Goal: Task Accomplishment & Management: Manage account settings

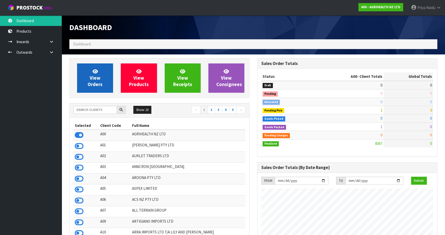
scroll to position [388, 187]
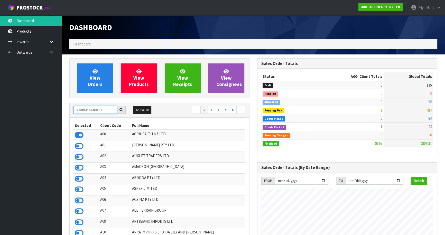
click at [96, 111] on input "text" at bounding box center [94, 110] width 43 height 8
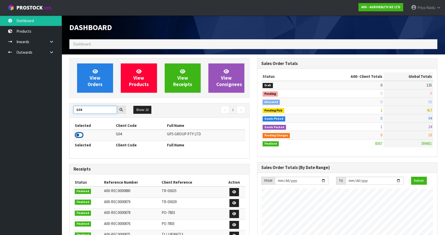
type input "G04"
click at [82, 136] on icon at bounding box center [79, 135] width 9 height 8
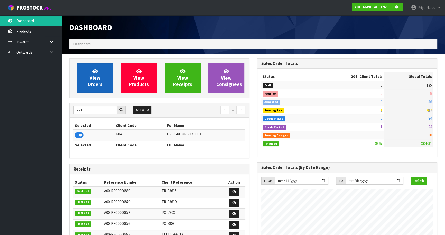
scroll to position [256438, 256570]
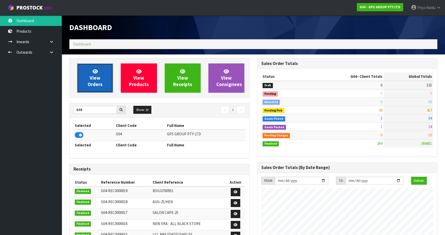
click at [98, 84] on span "View Orders" at bounding box center [95, 77] width 15 height 19
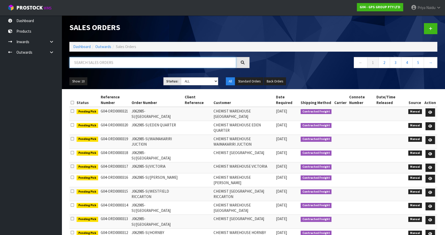
click at [113, 59] on input "text" at bounding box center [152, 62] width 167 height 11
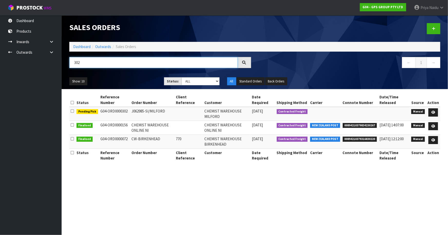
type input "302"
click at [136, 79] on ul "Show: 10 5 10 25 50" at bounding box center [112, 81] width 87 height 8
click at [434, 111] on icon at bounding box center [433, 112] width 4 height 3
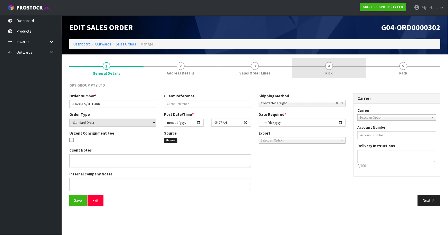
click at [334, 69] on link "4 Pick" at bounding box center [329, 68] width 74 height 20
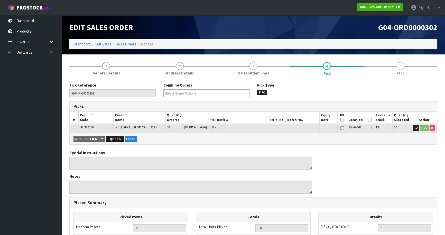
click at [368, 120] on icon at bounding box center [370, 120] width 4 height 0
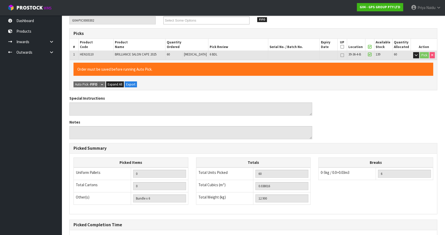
scroll to position [122, 0]
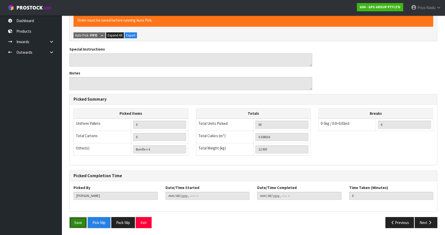
click at [80, 221] on button "Save" at bounding box center [77, 222] width 17 height 11
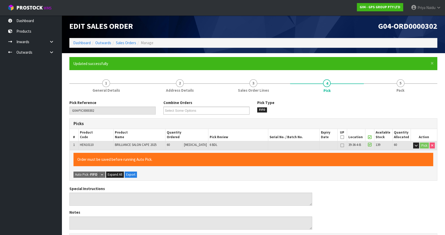
scroll to position [0, 0]
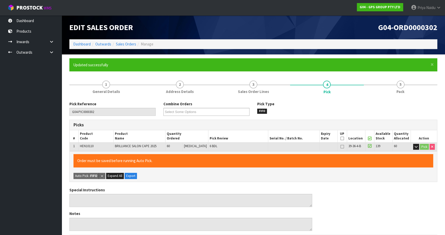
type input "[PERSON_NAME]"
type input "2025-10-07T07:50:05"
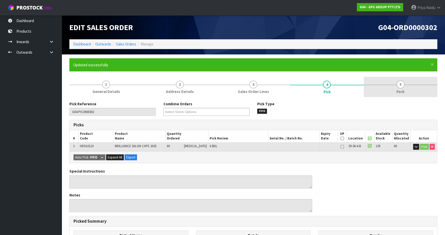
click at [398, 80] on link "5 Pack" at bounding box center [400, 87] width 73 height 20
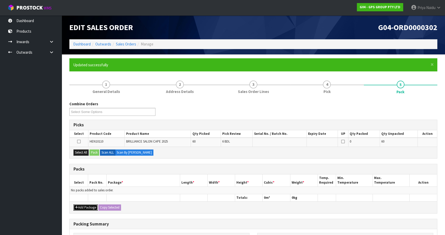
drag, startPoint x: 83, startPoint y: 206, endPoint x: 79, endPoint y: 200, distance: 8.0
click at [83, 206] on button "Add Package" at bounding box center [85, 207] width 24 height 6
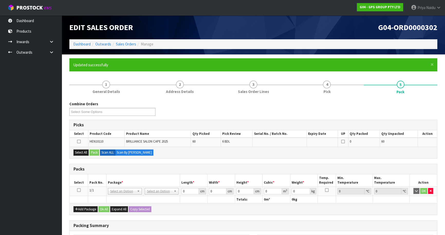
click at [80, 190] on icon at bounding box center [79, 190] width 4 height 0
click at [84, 150] on button "Select All" at bounding box center [80, 152] width 15 height 6
drag, startPoint x: 92, startPoint y: 150, endPoint x: 102, endPoint y: 152, distance: 10.0
click at [92, 150] on button "Pack" at bounding box center [94, 152] width 10 height 6
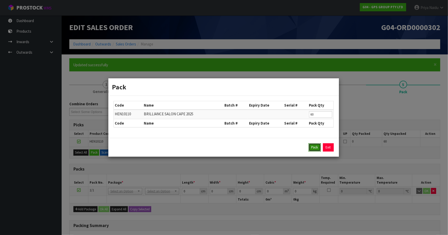
click at [316, 147] on button "Pack" at bounding box center [315, 147] width 12 height 8
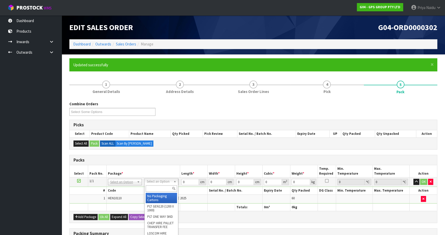
click at [157, 190] on input "text" at bounding box center [161, 188] width 31 height 6
type input "CTN6"
type input "45.5"
type input "30.5"
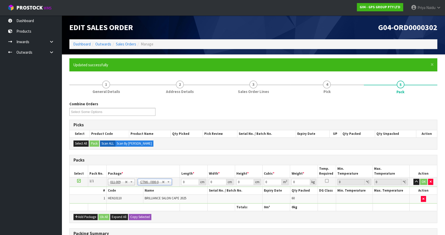
type input "0.042326"
type input "13.1"
click at [192, 182] on input "45.5" at bounding box center [189, 182] width 17 height 6
type input "45"
type input "0.041861"
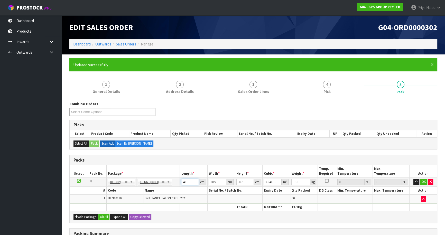
type input "4"
type input "0.003721"
type input "0"
click at [79, 175] on table "Select Pack No. Package * Length * Width * Height * Cubic * Weight * Temp. Requ…" at bounding box center [253, 188] width 367 height 46
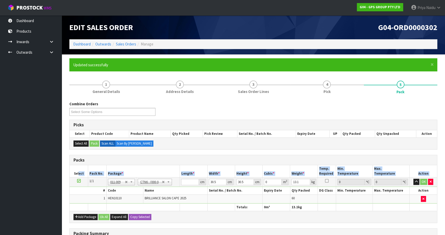
click at [78, 166] on th "Select" at bounding box center [79, 171] width 18 height 12
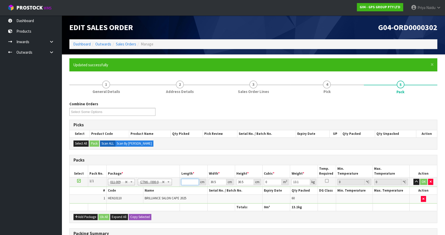
click at [186, 182] on input "number" at bounding box center [189, 182] width 17 height 6
type input "4"
type input "0.003721"
type input "47"
type input "0.043722"
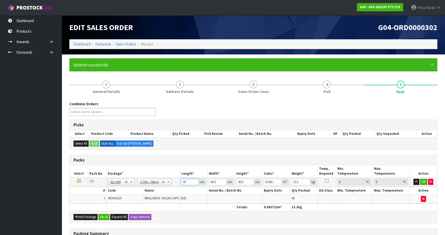
type input "47"
type input "3"
type input "0.0043"
type input "33"
type input "0.047305"
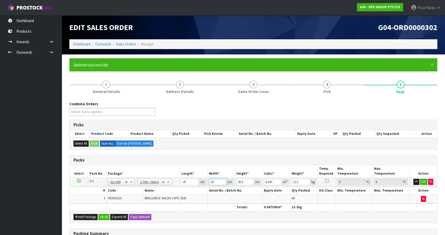
type input "33"
type input "3"
type input "0.004653"
type input "33"
type input "0.051183"
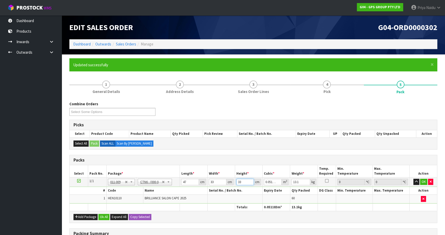
type input "33"
type input "14"
click button "OK" at bounding box center [423, 182] width 7 height 6
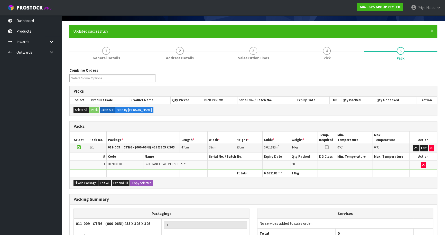
scroll to position [84, 0]
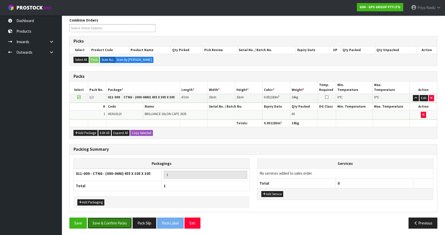
click at [113, 218] on button "Save & Confirm Packs" at bounding box center [110, 222] width 44 height 11
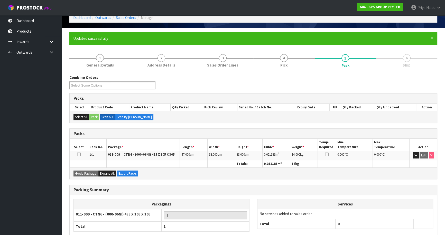
scroll to position [56, 0]
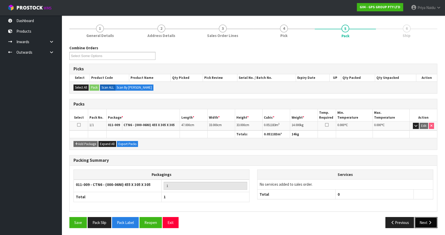
click at [422, 221] on button "Next" at bounding box center [425, 222] width 23 height 11
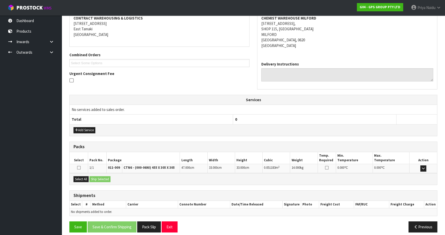
scroll to position [104, 0]
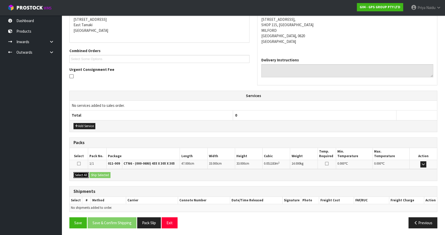
drag, startPoint x: 86, startPoint y: 175, endPoint x: 90, endPoint y: 173, distance: 3.8
click at [87, 174] on button "Select All" at bounding box center [80, 175] width 15 height 6
drag, startPoint x: 90, startPoint y: 173, endPoint x: 94, endPoint y: 173, distance: 3.9
click at [91, 173] on button "Ship Selected" at bounding box center [99, 175] width 21 height 6
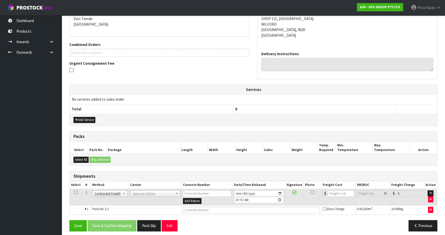
scroll to position [113, 0]
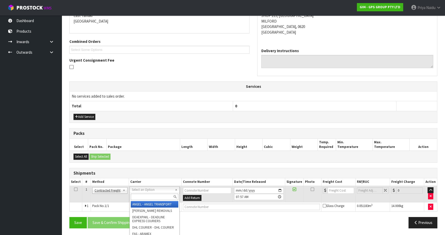
click at [137, 198] on input "text" at bounding box center [155, 197] width 48 height 6
type input "NZP"
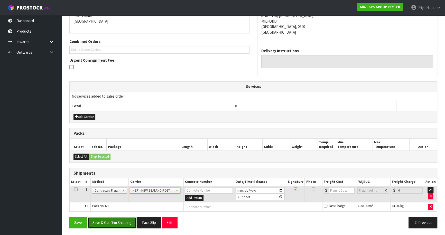
click at [119, 223] on button "Save & Confirm Shipping" at bounding box center [112, 222] width 49 height 11
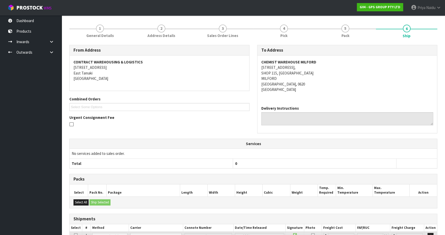
scroll to position [106, 0]
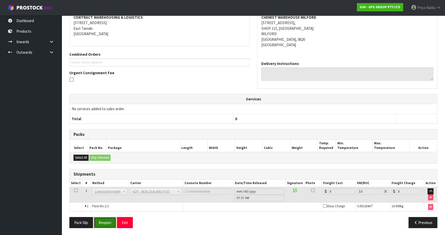
click at [105, 223] on button "Reopen" at bounding box center [105, 222] width 22 height 11
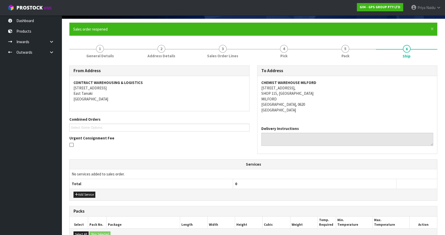
scroll to position [118, 0]
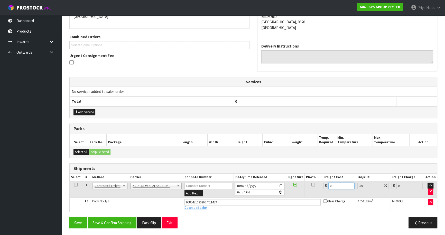
click at [339, 183] on input "0" at bounding box center [341, 186] width 26 height 6
type input "4"
type input "4.14"
type input "4.3"
type input "4.45"
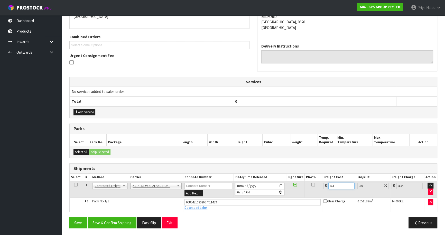
type input "4.33"
type input "4.48"
type input "4.33"
click at [128, 222] on button "Save & Confirm Shipping" at bounding box center [112, 222] width 49 height 11
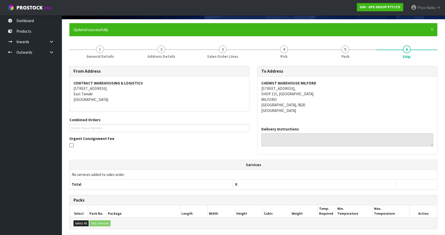
scroll to position [0, 0]
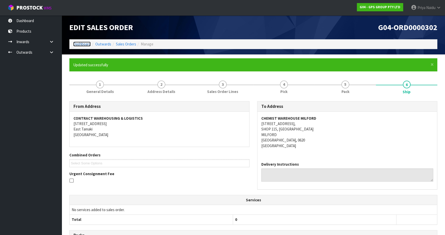
click at [86, 44] on link "Dashboard" at bounding box center [81, 44] width 17 height 5
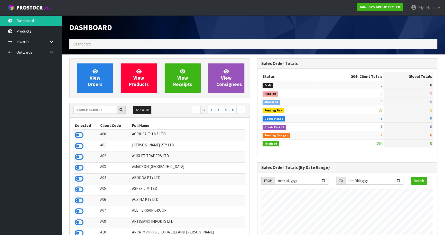
scroll to position [314, 187]
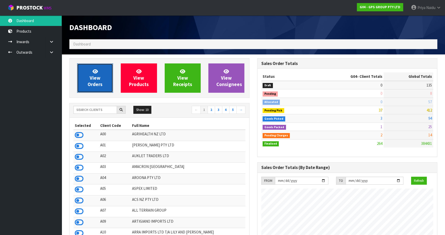
click at [95, 89] on link "View Orders" at bounding box center [95, 77] width 36 height 29
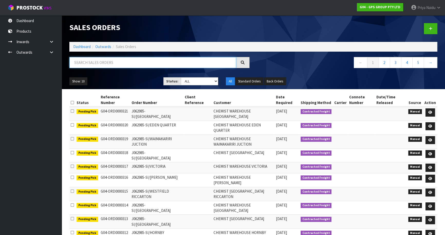
click at [110, 65] on input "text" at bounding box center [152, 62] width 167 height 11
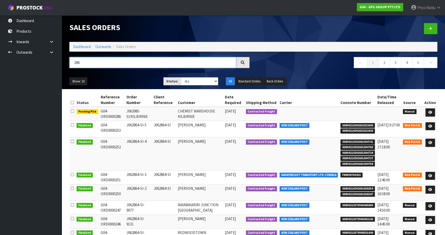
type input "286"
click at [138, 81] on ul "Show: 10 5 10 25 50" at bounding box center [112, 81] width 86 height 8
click at [431, 110] on link at bounding box center [430, 112] width 10 height 8
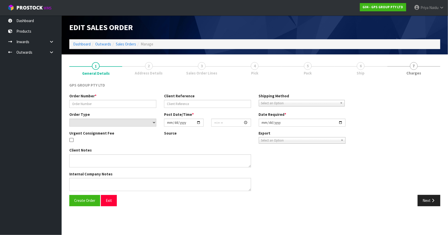
type input "J062985-SI/KILBIRNIE"
select select "number:0"
type input "[DATE]"
type input "09:09:00.000"
type input "[DATE]"
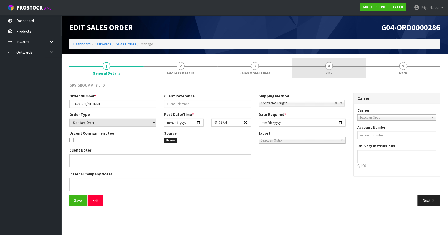
click at [327, 68] on span "4" at bounding box center [329, 66] width 8 height 8
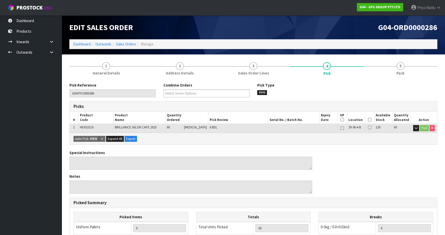
click at [368, 120] on icon at bounding box center [370, 120] width 4 height 0
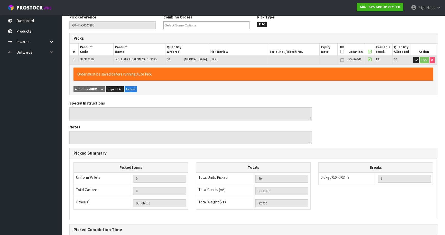
scroll to position [122, 0]
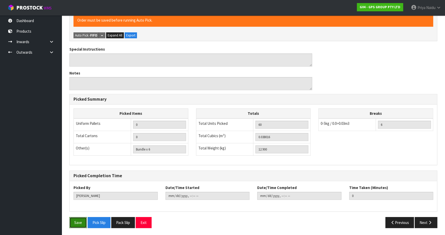
click at [80, 225] on button "Save" at bounding box center [77, 222] width 17 height 11
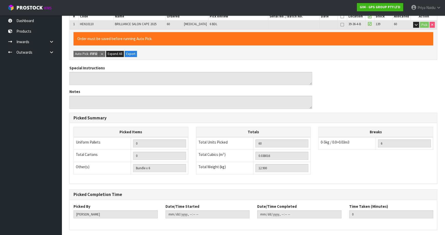
scroll to position [0, 0]
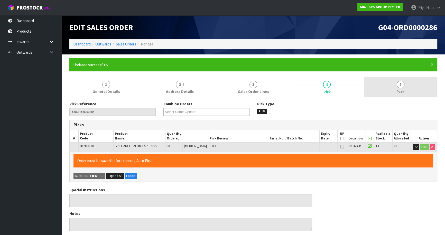
type input "[PERSON_NAME]"
type input "2025-10-07T08:02:50"
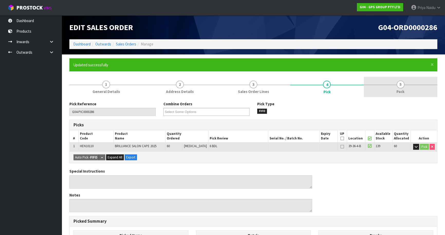
click at [415, 87] on link "5 Pack" at bounding box center [400, 87] width 73 height 20
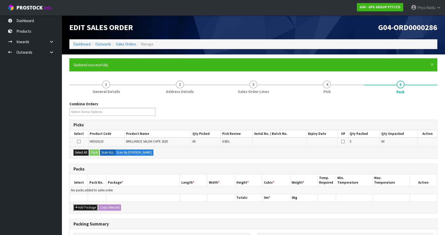
click at [88, 206] on button "Add Package" at bounding box center [85, 207] width 24 height 6
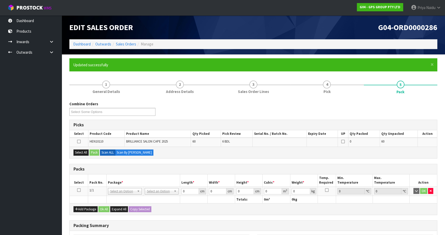
click at [77, 190] on icon at bounding box center [79, 190] width 4 height 0
click at [81, 153] on button "Select All" at bounding box center [80, 152] width 15 height 6
click at [92, 151] on button "Pack" at bounding box center [94, 152] width 10 height 6
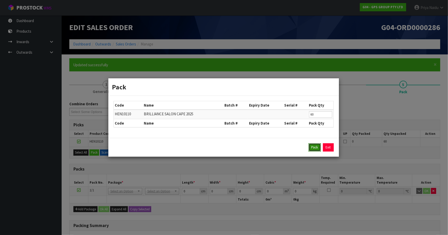
click at [317, 147] on button "Pack" at bounding box center [315, 147] width 12 height 8
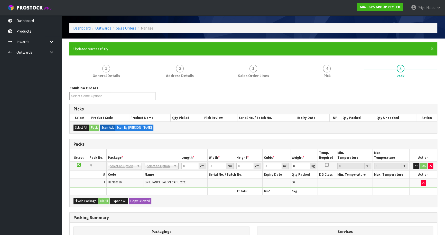
scroll to position [23, 0]
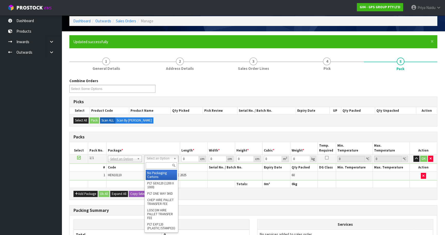
click at [155, 163] on input "text" at bounding box center [161, 165] width 31 height 6
type input "OC"
type input "12.9"
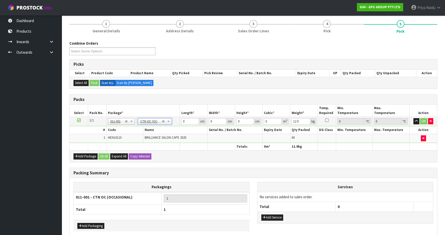
scroll to position [84, 0]
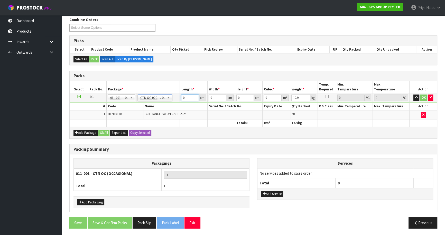
drag, startPoint x: 187, startPoint y: 98, endPoint x: 183, endPoint y: 98, distance: 4.1
click at [187, 98] on input "0" at bounding box center [189, 97] width 17 height 6
type input "50"
type input "35"
type input "2"
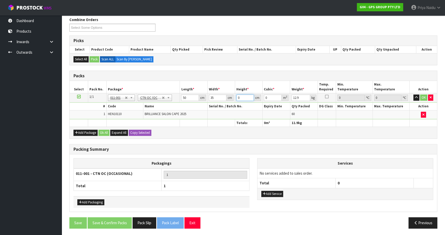
type input "0.0035"
type input "27"
type input "0.04725"
type input "27"
type input "14"
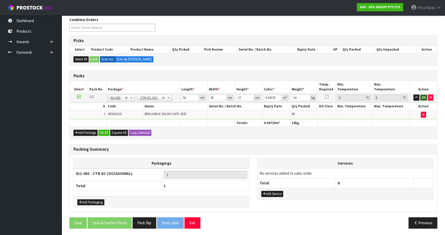
click at [424, 97] on button "OK" at bounding box center [423, 97] width 7 height 6
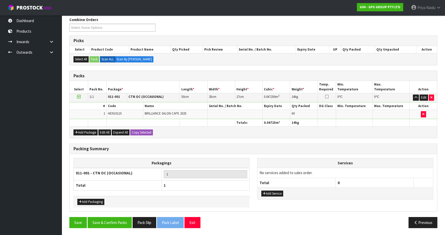
scroll to position [84, 0]
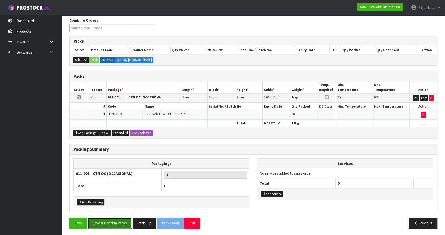
click at [108, 220] on button "Save & Confirm Packs" at bounding box center [110, 222] width 44 height 11
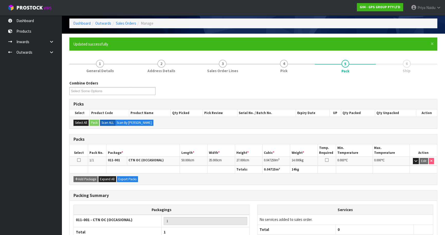
scroll to position [56, 0]
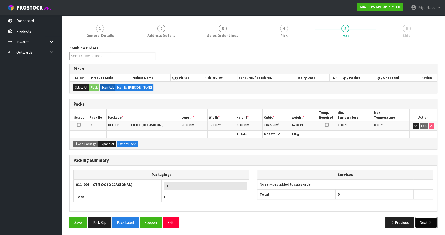
click at [427, 223] on icon "button" at bounding box center [429, 223] width 5 height 4
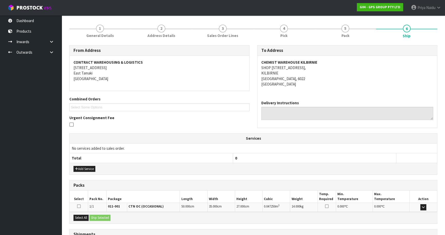
scroll to position [99, 0]
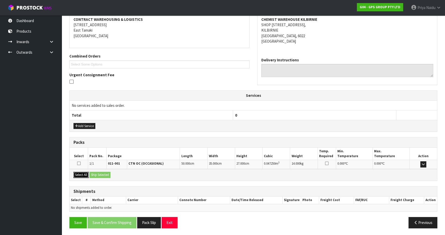
drag, startPoint x: 82, startPoint y: 174, endPoint x: 98, endPoint y: 172, distance: 15.5
click at [83, 173] on button "Select All" at bounding box center [80, 175] width 15 height 6
drag, startPoint x: 98, startPoint y: 172, endPoint x: 110, endPoint y: 176, distance: 12.3
click at [98, 172] on button "Ship Selected" at bounding box center [99, 175] width 21 height 6
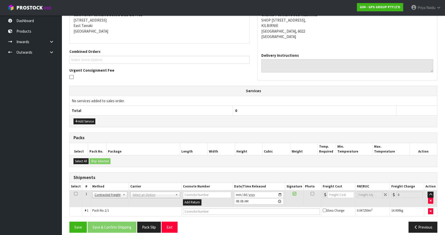
scroll to position [108, 0]
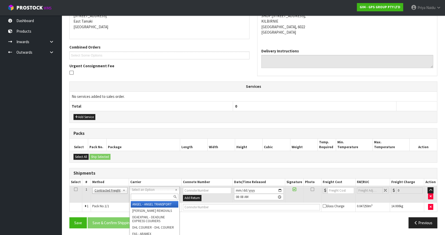
click at [140, 198] on input "text" at bounding box center [155, 197] width 48 height 6
type input "NZP"
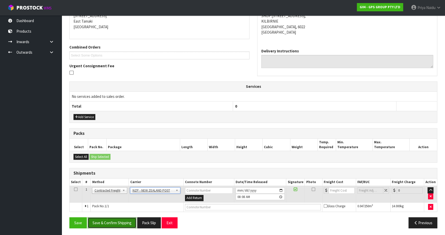
click at [119, 220] on button "Save & Confirm Shipping" at bounding box center [112, 222] width 49 height 11
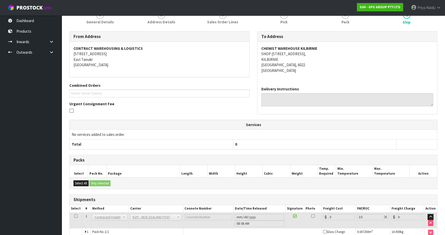
scroll to position [101, 0]
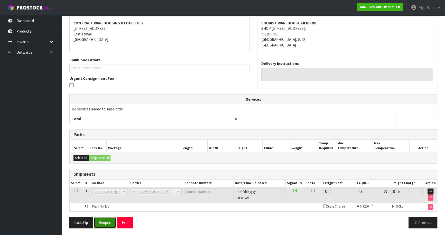
click at [106, 222] on button "Reopen" at bounding box center [105, 222] width 22 height 11
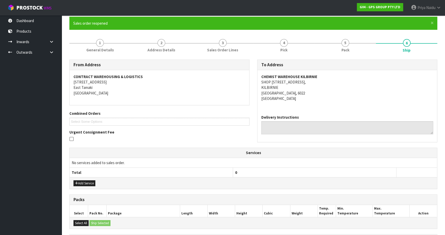
scroll to position [113, 0]
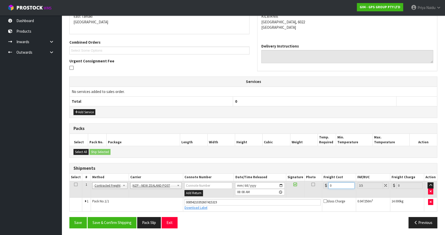
click at [336, 184] on input "0" at bounding box center [341, 185] width 26 height 6
type input "1"
type input "1.03"
type input "11"
type input "11.38"
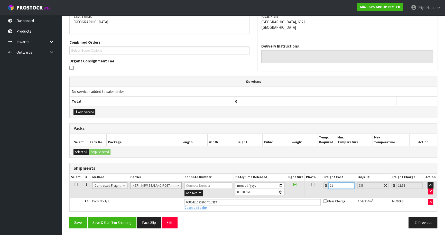
type input "11.7"
type input "12.11"
type input "11.70"
click at [105, 220] on button "Save & Confirm Shipping" at bounding box center [112, 222] width 49 height 11
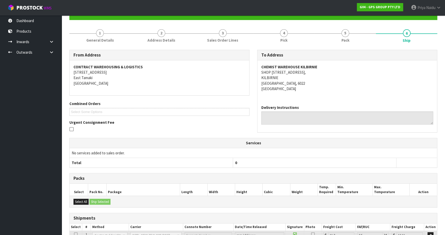
scroll to position [99, 0]
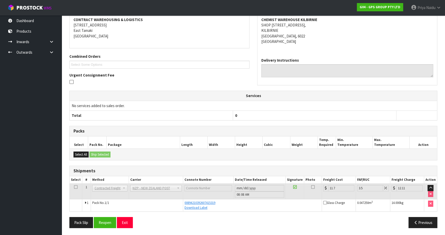
click at [223, 68] on div "Combined Orders G04-ORD0000254 G04-ORD0000272 G04-ORD0000273 G04-ORD0000274 G04…" at bounding box center [159, 63] width 188 height 18
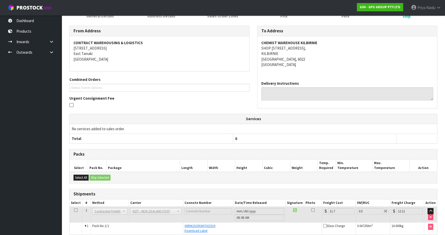
click at [229, 77] on div "Combined Orders G04-ORD0000254 G04-ORD0000272 G04-ORD0000273 G04-ORD0000274 G04…" at bounding box center [159, 84] width 188 height 15
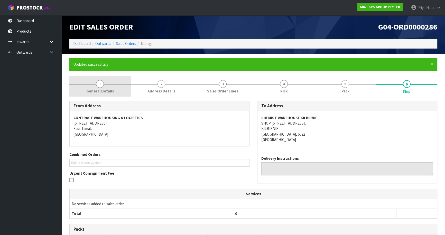
scroll to position [0, 0]
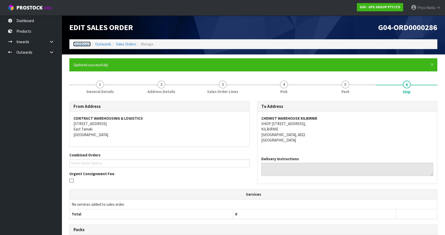
drag, startPoint x: 78, startPoint y: 44, endPoint x: 77, endPoint y: 39, distance: 4.5
click at [78, 44] on link "Dashboard" at bounding box center [81, 44] width 17 height 5
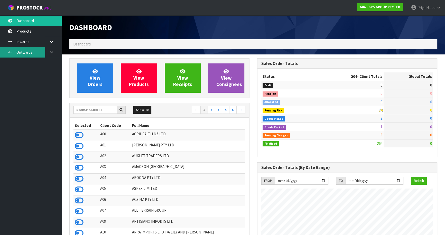
scroll to position [314, 187]
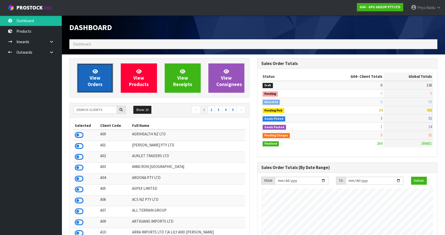
click at [97, 80] on span "View Orders" at bounding box center [95, 77] width 15 height 19
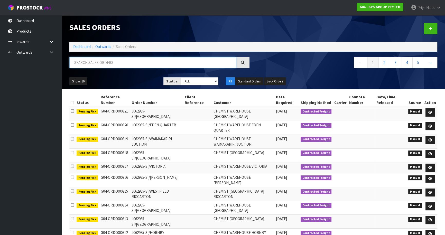
click at [108, 63] on input "text" at bounding box center [152, 62] width 167 height 11
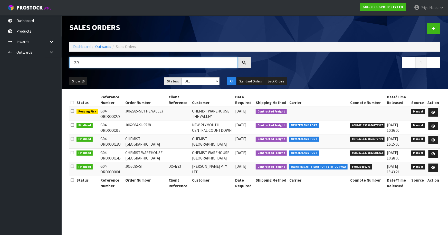
type input "273"
click at [126, 84] on ul "Show: 10 5 10 25 50" at bounding box center [112, 81] width 87 height 8
click at [433, 112] on icon at bounding box center [433, 112] width 4 height 3
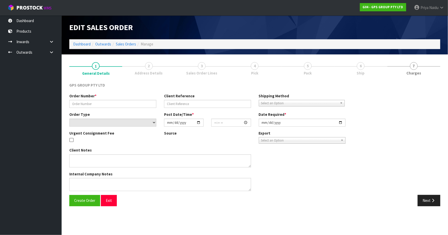
type input "J062985-SI/THE VALLEY"
select select "number:0"
type input "[DATE]"
type input "08:52:00.000"
type input "[DATE]"
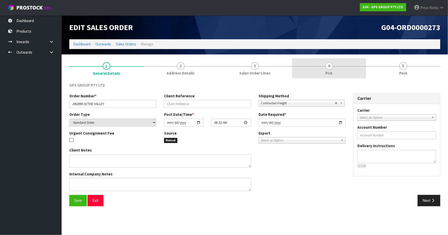
click at [341, 69] on link "4 Pick" at bounding box center [329, 68] width 74 height 20
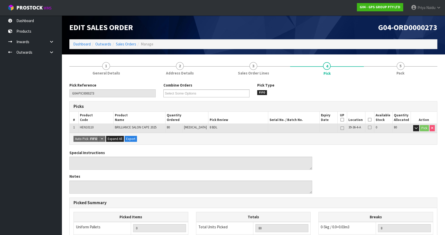
click at [368, 120] on icon at bounding box center [370, 120] width 4 height 0
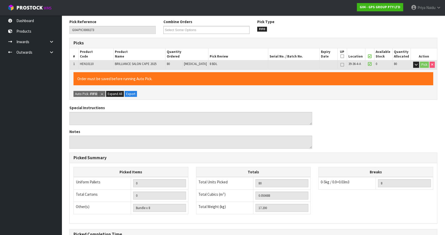
scroll to position [122, 0]
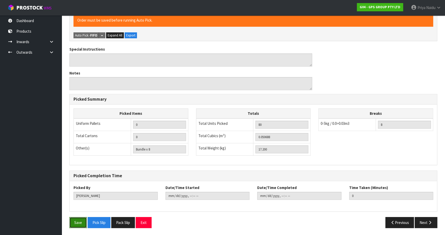
click at [79, 222] on button "Save" at bounding box center [77, 222] width 17 height 11
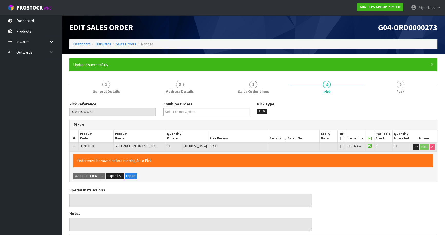
type input "[PERSON_NAME]"
type input "2025-10-07T08:16:28"
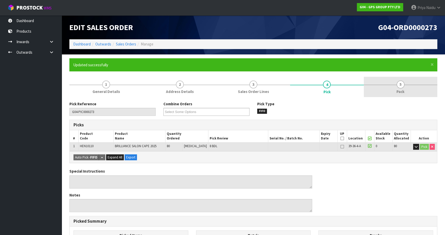
click at [404, 87] on link "5 Pack" at bounding box center [400, 87] width 73 height 20
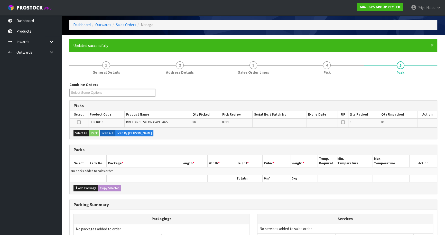
scroll to position [46, 0]
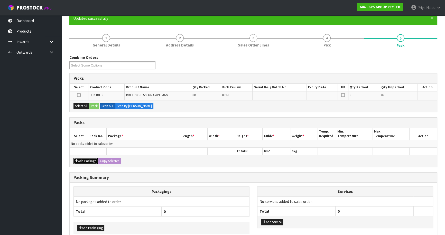
click at [92, 160] on button "Add Package" at bounding box center [85, 161] width 24 height 6
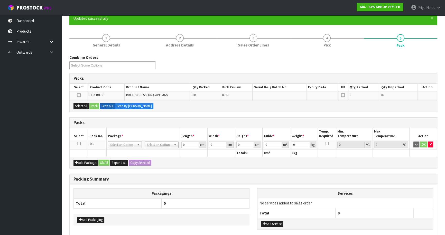
click at [80, 144] on icon at bounding box center [79, 144] width 4 height 0
click at [82, 104] on button "Select All" at bounding box center [80, 106] width 15 height 6
click at [95, 105] on button "Pack" at bounding box center [94, 106] width 10 height 6
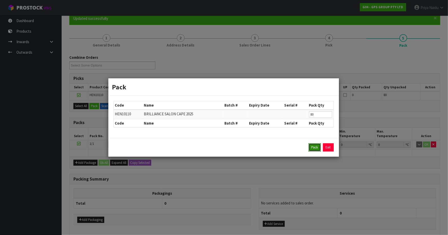
click at [313, 148] on button "Pack" at bounding box center [315, 147] width 12 height 8
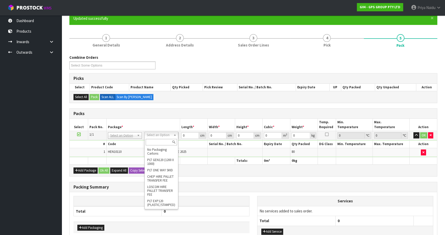
click at [165, 143] on input "text" at bounding box center [161, 142] width 31 height 6
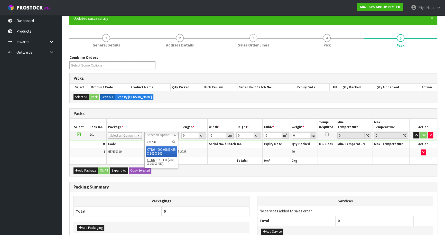
type input "CTN6"
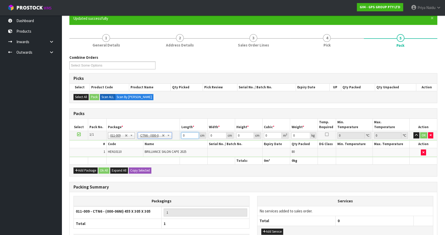
type input "45.5"
type input "30.5"
type input "0.042326"
type input "17.4"
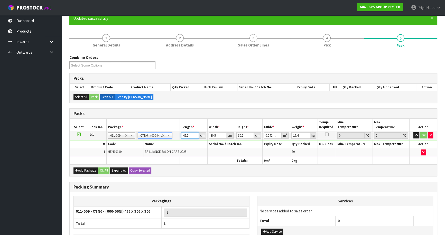
click at [186, 134] on input "45.5" at bounding box center [189, 135] width 17 height 6
click at [191, 136] on input "45.5" at bounding box center [189, 135] width 17 height 6
type input "45"
type input "0.041861"
type input "4"
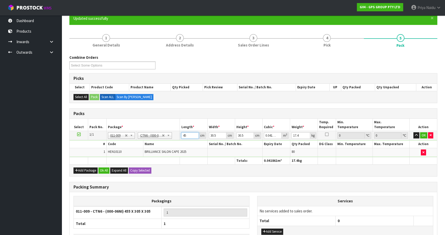
type input "0.003721"
type input "0"
type input "4"
type input "0.003721"
type input "46"
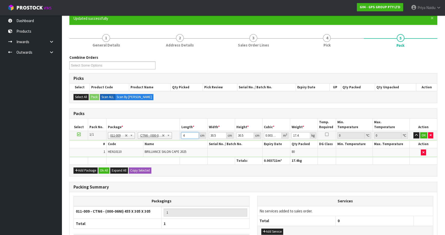
type input "0.042792"
type input "46"
type input "3"
type input "0.004209"
type input "34"
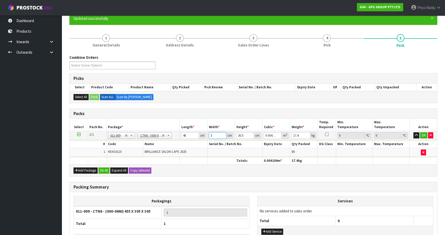
type input "0.047702"
type input "34"
type input "3"
type input "0.004692"
type input "34"
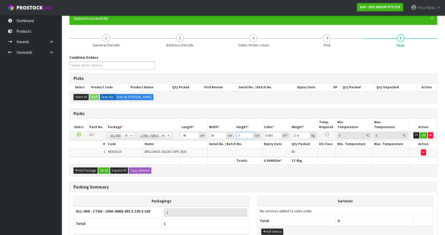
type input "0.053176"
type input "34"
type input "18"
click at [424, 133] on button "OK" at bounding box center [423, 135] width 7 height 6
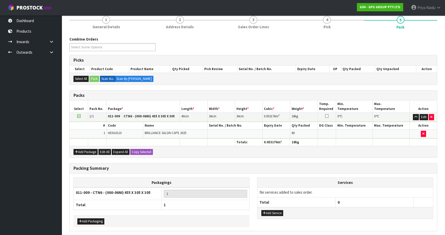
scroll to position [84, 0]
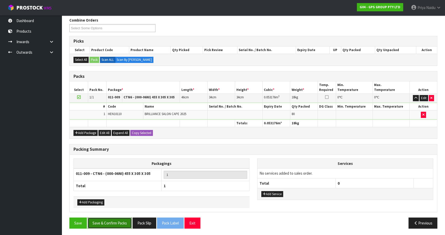
click at [117, 223] on button "Save & Confirm Packs" at bounding box center [110, 222] width 44 height 11
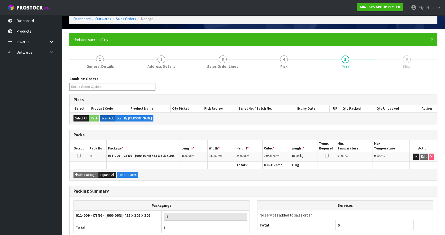
scroll to position [56, 0]
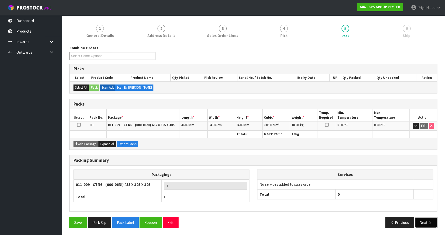
click at [432, 218] on button "Next" at bounding box center [425, 222] width 23 height 11
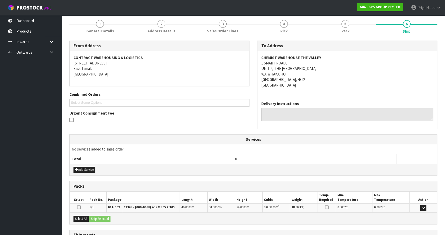
scroll to position [104, 0]
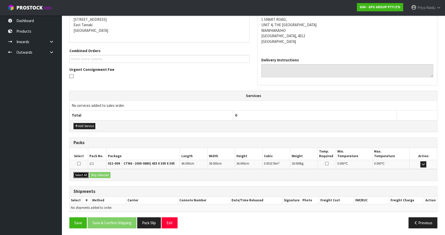
drag, startPoint x: 84, startPoint y: 172, endPoint x: 93, endPoint y: 172, distance: 8.7
click at [84, 172] on button "Select All" at bounding box center [80, 175] width 15 height 6
click at [100, 173] on button "Ship Selected" at bounding box center [99, 175] width 21 height 6
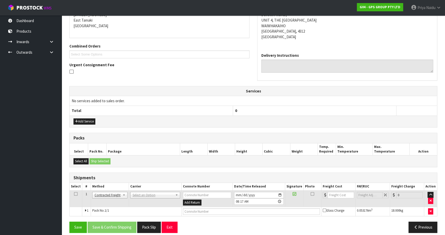
scroll to position [113, 0]
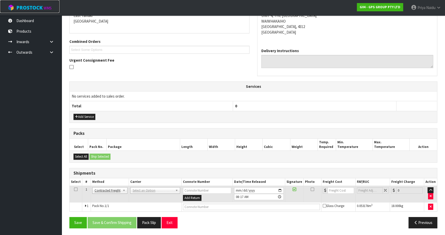
click at [36, 3] on link "ProStock WMS" at bounding box center [29, 6] width 59 height 13
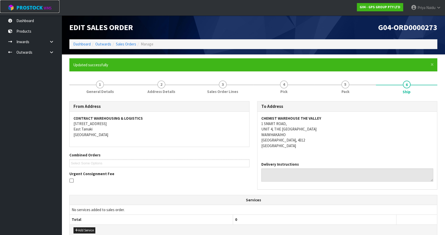
click at [36, 3] on link "ProStock WMS" at bounding box center [29, 6] width 59 height 13
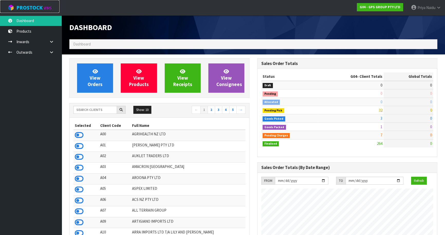
scroll to position [314, 187]
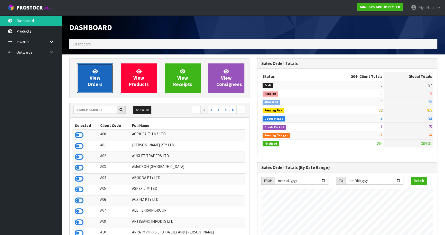
click at [95, 82] on span "View Orders" at bounding box center [95, 77] width 15 height 19
click at [103, 72] on link "View Orders" at bounding box center [95, 77] width 36 height 29
click at [92, 81] on span "View Orders" at bounding box center [95, 77] width 15 height 19
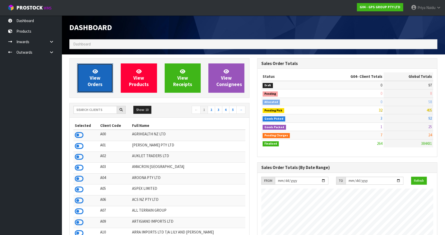
click at [92, 81] on span "View Orders" at bounding box center [95, 77] width 15 height 19
click at [90, 80] on link "View Orders" at bounding box center [95, 77] width 36 height 29
drag, startPoint x: 90, startPoint y: 80, endPoint x: 90, endPoint y: 67, distance: 13.4
click at [90, 77] on link "View Orders" at bounding box center [95, 77] width 36 height 29
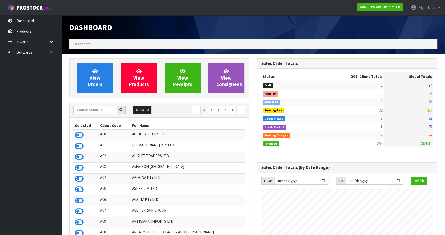
click at [77, 43] on span "Dashboard" at bounding box center [81, 44] width 17 height 5
click at [37, 21] on link "Dashboard" at bounding box center [31, 20] width 62 height 11
click at [36, 21] on link "Dashboard" at bounding box center [31, 20] width 62 height 11
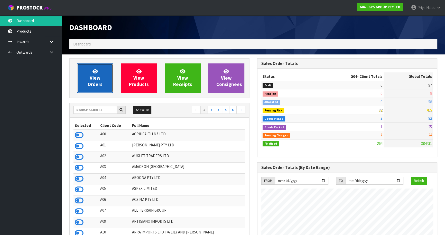
click at [85, 81] on link "View Orders" at bounding box center [95, 77] width 36 height 29
click at [86, 81] on link "View Orders" at bounding box center [95, 77] width 36 height 29
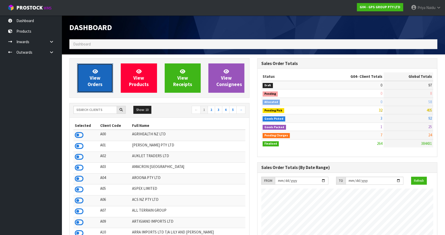
click at [86, 81] on link "View Orders" at bounding box center [95, 77] width 36 height 29
click at [88, 82] on span "View Orders" at bounding box center [95, 77] width 15 height 19
click at [87, 82] on link "View Orders" at bounding box center [95, 77] width 36 height 29
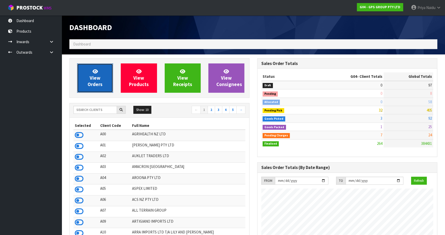
click at [87, 82] on link "View Orders" at bounding box center [95, 77] width 36 height 29
click at [97, 81] on link "View Orders" at bounding box center [95, 77] width 36 height 29
click at [78, 42] on span "Dashboard" at bounding box center [81, 44] width 17 height 5
click at [94, 108] on input "text" at bounding box center [94, 110] width 43 height 8
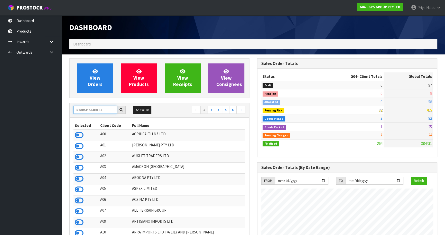
click at [94, 108] on input "text" at bounding box center [94, 110] width 43 height 8
click at [96, 87] on span "View Orders" at bounding box center [95, 77] width 15 height 19
click at [96, 82] on span "View Orders" at bounding box center [95, 77] width 15 height 19
click at [94, 82] on span "View Orders" at bounding box center [95, 77] width 15 height 19
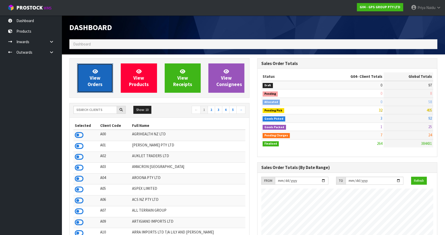
click at [94, 82] on span "View Orders" at bounding box center [95, 77] width 15 height 19
click at [95, 82] on span "View Orders" at bounding box center [95, 77] width 15 height 19
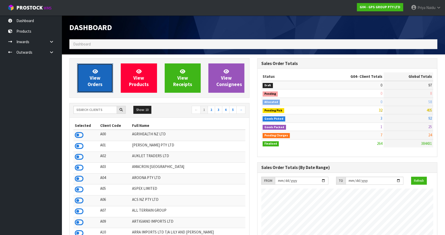
click at [95, 82] on span "View Orders" at bounding box center [95, 77] width 15 height 19
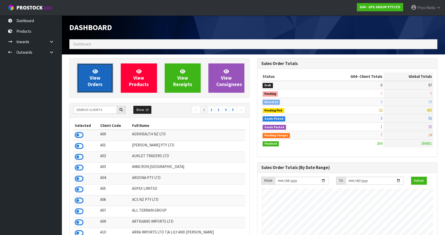
click at [95, 82] on span "View Orders" at bounding box center [95, 77] width 15 height 19
click at [96, 81] on link "View Orders" at bounding box center [95, 77] width 36 height 29
click at [96, 79] on span "View Orders" at bounding box center [95, 77] width 15 height 19
click at [98, 69] on link "View Orders" at bounding box center [95, 77] width 36 height 29
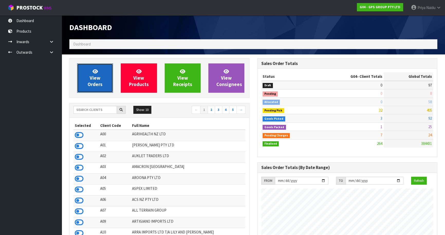
click at [100, 81] on span "View Orders" at bounding box center [95, 77] width 15 height 19
click at [93, 72] on icon at bounding box center [94, 71] width 5 height 5
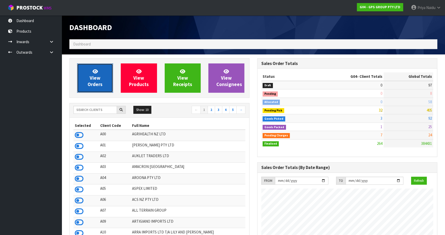
click at [98, 81] on link "View Orders" at bounding box center [95, 77] width 36 height 29
click at [98, 81] on span "View Orders" at bounding box center [95, 77] width 15 height 19
click at [107, 97] on div "View Orders View Products View Receipts View Consignees" at bounding box center [159, 78] width 180 height 40
click at [104, 81] on link "View Orders" at bounding box center [95, 77] width 36 height 29
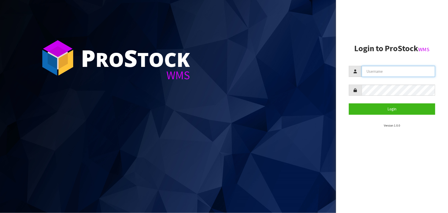
click at [393, 74] on input "text" at bounding box center [398, 71] width 73 height 11
type input "PRIYA"
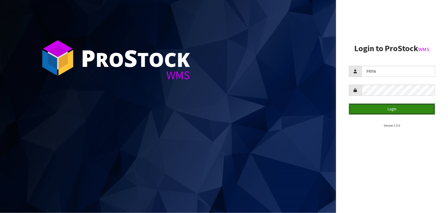
click at [383, 108] on button "Login" at bounding box center [392, 108] width 86 height 11
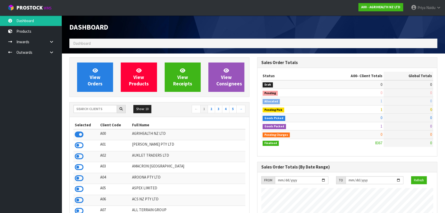
scroll to position [388, 187]
click at [92, 71] on icon at bounding box center [94, 70] width 5 height 5
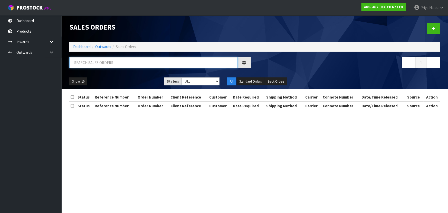
click at [106, 62] on input "text" at bounding box center [153, 62] width 168 height 11
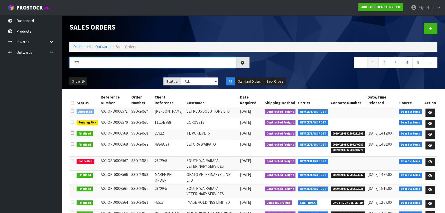
type input "273"
click at [132, 74] on div "Show: 10 5 10 25 50 Status: Draft Pending Allocated Pending Pick Goods Picked G…" at bounding box center [252, 81] width 375 height 16
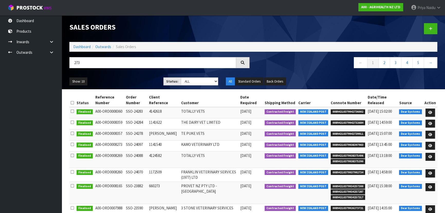
click at [132, 74] on div "Show: 10 5 10 25 50 Status: Draft Pending Allocated Pending Pick Goods Picked G…" at bounding box center [252, 81] width 375 height 16
drag, startPoint x: 79, startPoint y: 41, endPoint x: 77, endPoint y: 45, distance: 3.9
click at [78, 41] on div "Sales Orders" at bounding box center [252, 28] width 375 height 26
click at [77, 46] on link "Dashboard" at bounding box center [81, 46] width 17 height 5
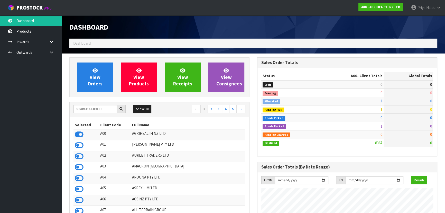
scroll to position [388, 187]
click at [87, 107] on input "text" at bounding box center [94, 109] width 43 height 8
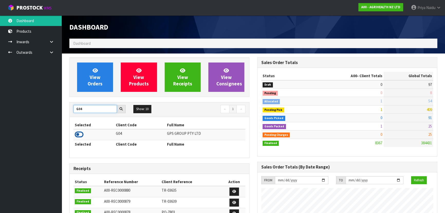
type input "G04"
drag, startPoint x: 79, startPoint y: 134, endPoint x: 87, endPoint y: 124, distance: 12.8
click at [79, 133] on icon at bounding box center [79, 134] width 9 height 8
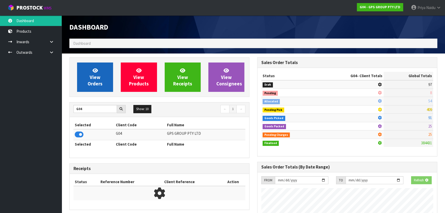
scroll to position [256444, 256570]
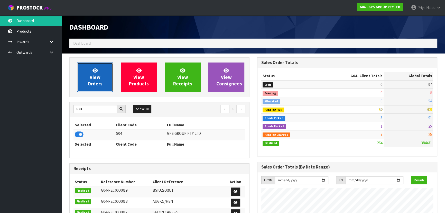
click at [89, 80] on span "View Orders" at bounding box center [95, 76] width 15 height 19
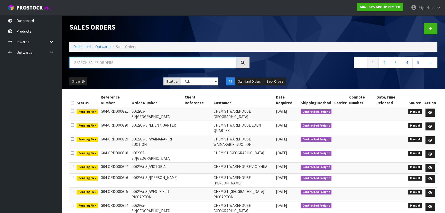
click at [100, 63] on input "text" at bounding box center [152, 62] width 167 height 11
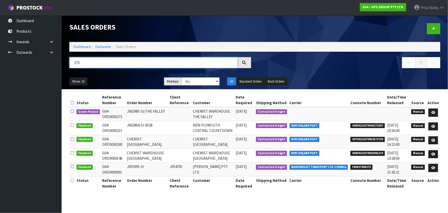
type input "273"
click at [110, 73] on div "273 ← 1 →" at bounding box center [254, 65] width 379 height 16
click at [116, 77] on ul "Show: 10 5 10 25 50" at bounding box center [112, 81] width 87 height 8
click at [117, 77] on ul "Show: 10 5 10 25 50" at bounding box center [112, 81] width 87 height 8
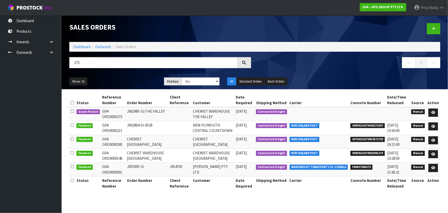
click at [117, 77] on ul "Show: 10 5 10 25 50" at bounding box center [112, 81] width 87 height 8
click at [116, 78] on ul "Show: 10 5 10 25 50" at bounding box center [112, 81] width 87 height 8
click at [121, 80] on ul "Show: 10 5 10 25 50" at bounding box center [112, 81] width 87 height 8
click at [435, 111] on icon at bounding box center [433, 112] width 4 height 3
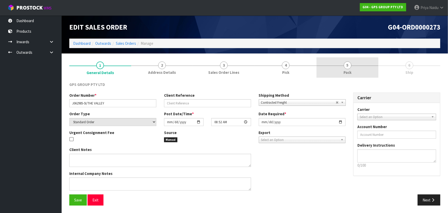
click at [343, 74] on link "5 Pack" at bounding box center [348, 67] width 62 height 20
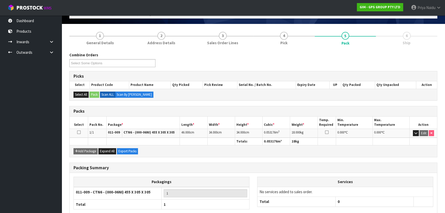
scroll to position [59, 0]
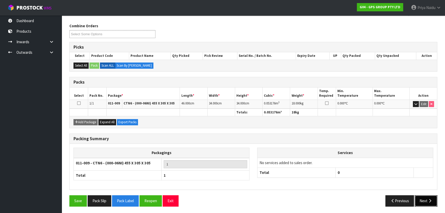
click at [421, 198] on button "Next" at bounding box center [425, 200] width 23 height 11
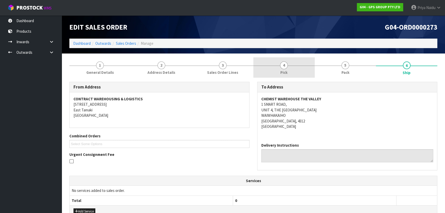
click at [294, 73] on link "4 Pick" at bounding box center [283, 67] width 61 height 20
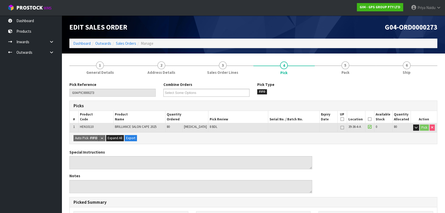
click at [369, 119] on icon at bounding box center [370, 119] width 4 height 0
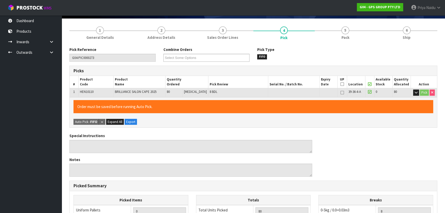
scroll to position [140, 0]
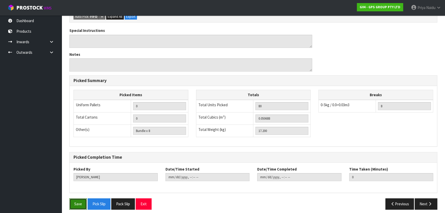
click at [80, 204] on button "Save" at bounding box center [77, 203] width 17 height 11
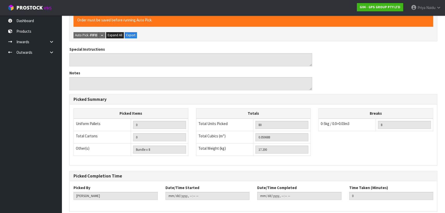
scroll to position [0, 0]
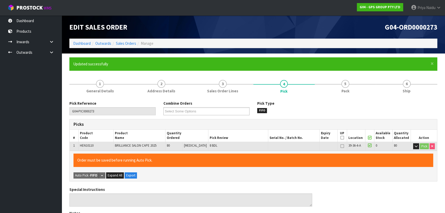
type input "[DATE]T08:28:49"
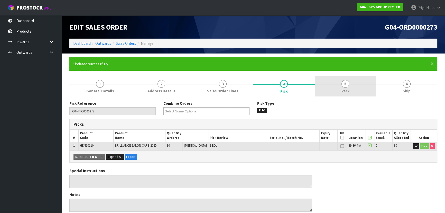
click at [348, 91] on span "Pack" at bounding box center [345, 90] width 8 height 5
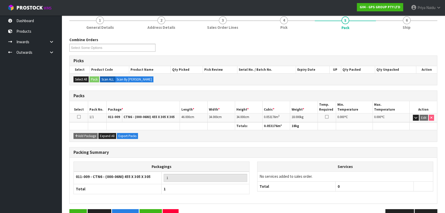
scroll to position [77, 0]
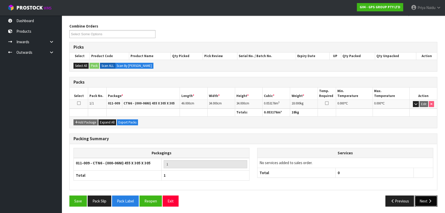
click at [429, 200] on icon "button" at bounding box center [429, 201] width 5 height 4
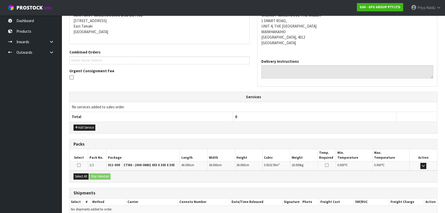
scroll to position [126, 0]
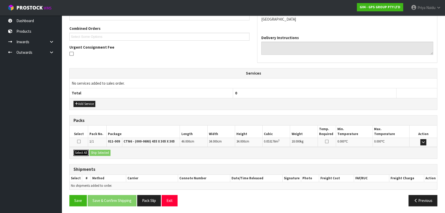
drag, startPoint x: 80, startPoint y: 150, endPoint x: 90, endPoint y: 152, distance: 10.3
click at [82, 150] on button "Select All" at bounding box center [80, 152] width 15 height 6
click at [93, 152] on button "Ship Selected" at bounding box center [99, 152] width 21 height 6
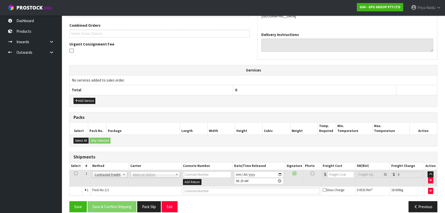
scroll to position [135, 0]
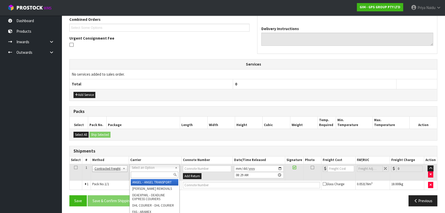
drag, startPoint x: 138, startPoint y: 165, endPoint x: 139, endPoint y: 171, distance: 5.5
click at [138, 173] on input "text" at bounding box center [155, 174] width 48 height 6
type input "NZP"
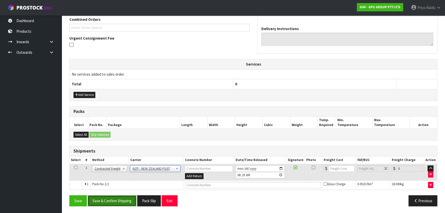
click at [108, 197] on button "Save & Confirm Shipping" at bounding box center [112, 200] width 49 height 11
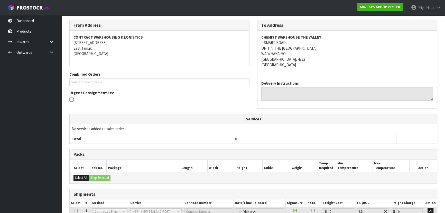
scroll to position [128, 0]
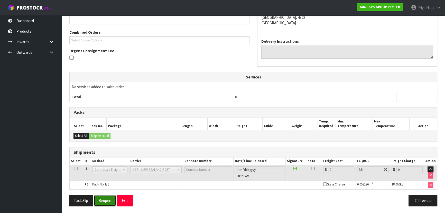
drag, startPoint x: 98, startPoint y: 195, endPoint x: 103, endPoint y: 192, distance: 5.4
click at [100, 195] on button "Reopen" at bounding box center [105, 200] width 22 height 11
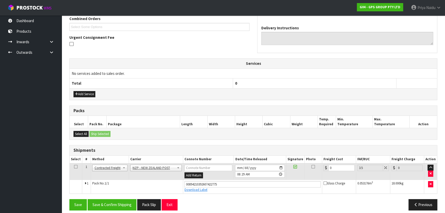
scroll to position [139, 0]
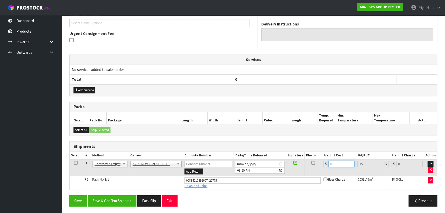
click at [336, 164] on input "0" at bounding box center [341, 163] width 26 height 6
type input "1"
type input "1.03"
type input "14"
type input "14.49"
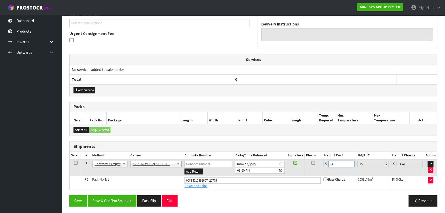
type input "14.9"
type input "15.42"
type input "14.95"
type input "15.47"
type input "14.95"
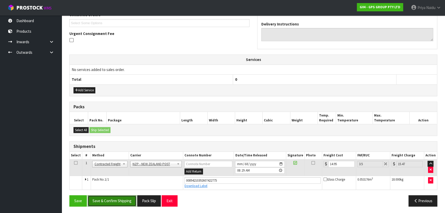
click at [119, 197] on button "Save & Confirm Shipping" at bounding box center [112, 200] width 49 height 11
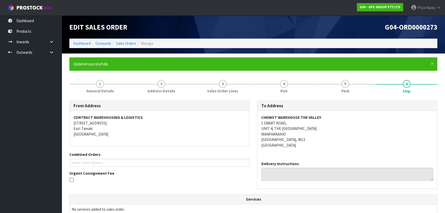
scroll to position [0, 0]
click at [82, 44] on link "Dashboard" at bounding box center [81, 43] width 17 height 5
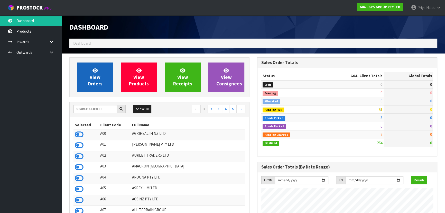
scroll to position [314, 187]
click at [85, 85] on link "View Orders" at bounding box center [95, 76] width 36 height 29
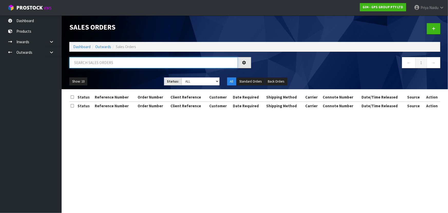
click at [101, 58] on input "text" at bounding box center [153, 62] width 168 height 11
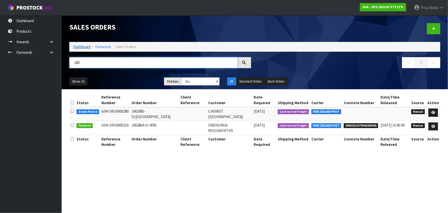
type input "280"
click at [83, 46] on link "Dashboard" at bounding box center [81, 46] width 17 height 5
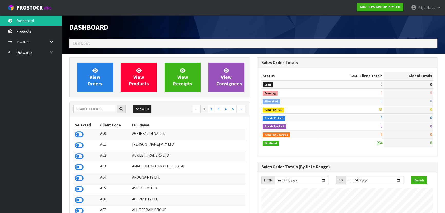
scroll to position [314, 187]
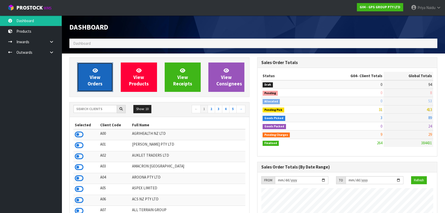
click at [95, 78] on span "View Orders" at bounding box center [95, 76] width 15 height 19
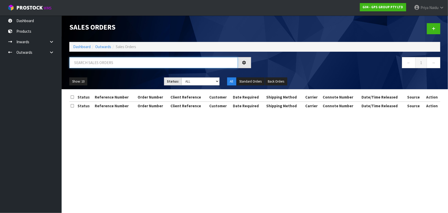
click at [101, 62] on input "text" at bounding box center [153, 62] width 168 height 11
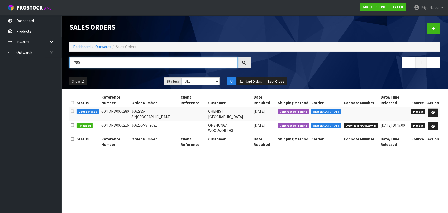
type input "280"
click at [129, 76] on div "Show: 10 5 10 25 50 Status: Draft Pending Allocated Pending Pick Goods Picked G…" at bounding box center [254, 81] width 379 height 16
click at [432, 111] on icon at bounding box center [433, 112] width 4 height 3
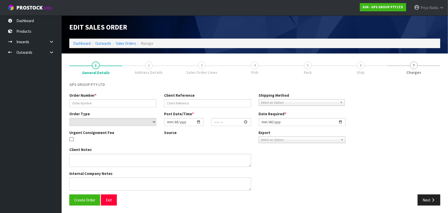
type input "J062985-SI/[GEOGRAPHIC_DATA]"
select select "number:0"
type input "[DATE]"
type input "09:03:00.000"
type input "[DATE]"
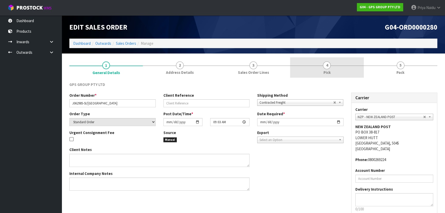
click at [328, 69] on link "4 Pick" at bounding box center [326, 67] width 73 height 20
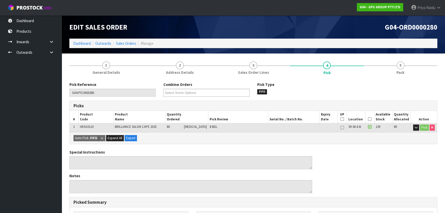
click at [368, 119] on icon at bounding box center [370, 119] width 4 height 0
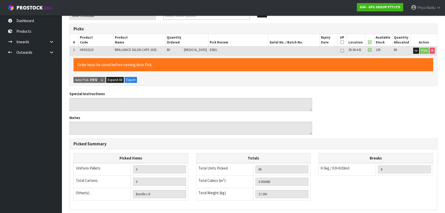
scroll to position [143, 0]
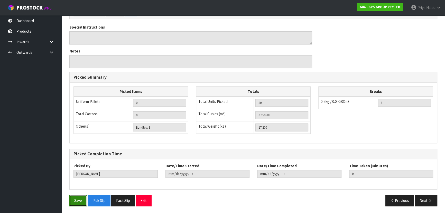
drag, startPoint x: 82, startPoint y: 201, endPoint x: 110, endPoint y: 191, distance: 29.8
click at [82, 201] on button "Save" at bounding box center [77, 200] width 17 height 11
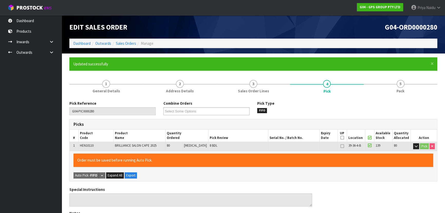
type input "[DATE]T08:36:15"
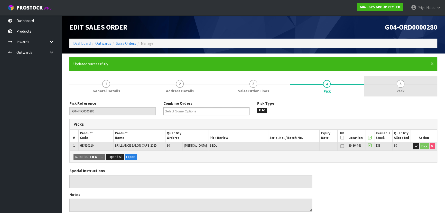
drag, startPoint x: 410, startPoint y: 83, endPoint x: 408, endPoint y: 85, distance: 2.9
click at [409, 83] on link "5 Pack" at bounding box center [400, 86] width 73 height 20
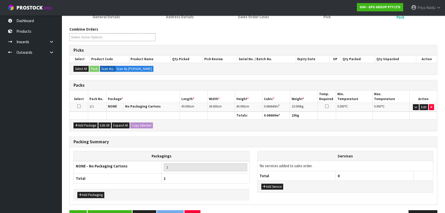
scroll to position [89, 0]
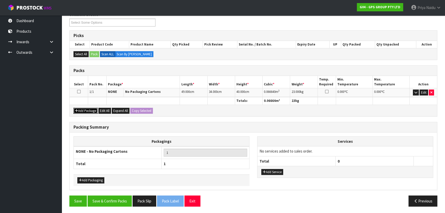
click at [89, 110] on button "Add Package" at bounding box center [85, 111] width 24 height 6
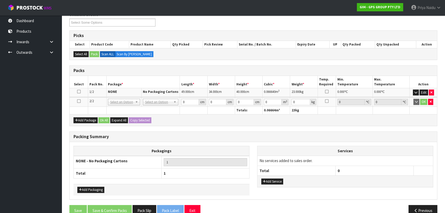
click at [79, 101] on icon at bounding box center [79, 101] width 4 height 0
drag, startPoint x: 81, startPoint y: 56, endPoint x: 88, endPoint y: 55, distance: 6.6
click at [82, 56] on button "Select All" at bounding box center [80, 54] width 15 height 6
click at [87, 54] on button "Select All" at bounding box center [80, 54] width 15 height 6
click at [83, 53] on button "Select All" at bounding box center [80, 54] width 15 height 6
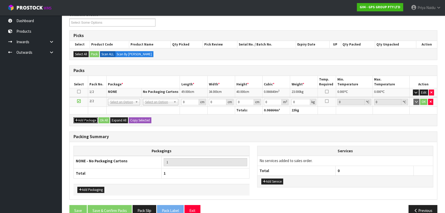
click at [85, 117] on button "Add Package" at bounding box center [85, 120] width 24 height 6
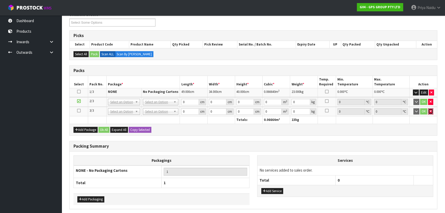
click at [431, 110] on button "button" at bounding box center [430, 111] width 5 height 6
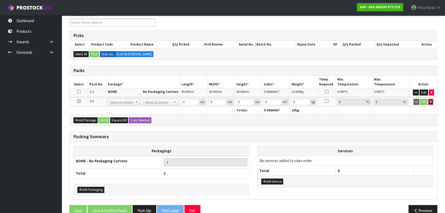
click at [432, 101] on button "button" at bounding box center [430, 102] width 5 height 6
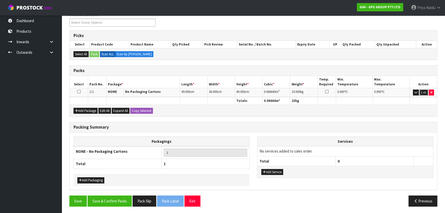
click at [424, 90] on button "Edit" at bounding box center [423, 92] width 8 height 6
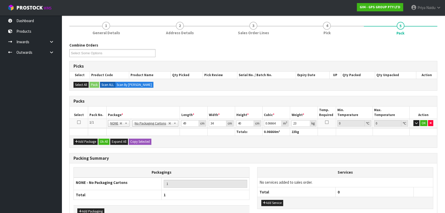
scroll to position [65, 0]
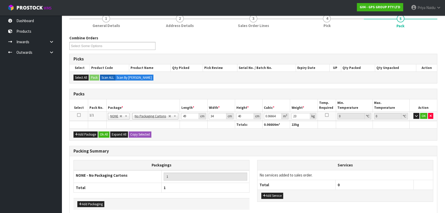
click at [147, 137] on div "Add Package Ok All Expand All Copy Selected" at bounding box center [253, 134] width 367 height 12
click at [151, 118] on td "No Packaging Cartons PLT GEN120 (1200 X 1000) PLT ONE WAY SKID CHEP HIRE PALLET…" at bounding box center [155, 115] width 49 height 9
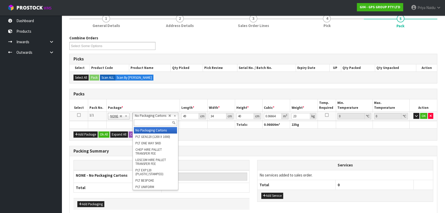
click at [148, 124] on input "text" at bounding box center [155, 122] width 43 height 6
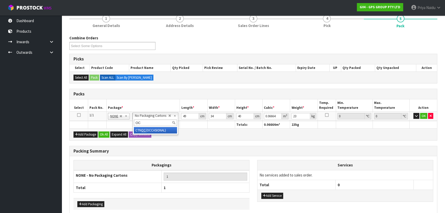
type input "OC"
type input "0"
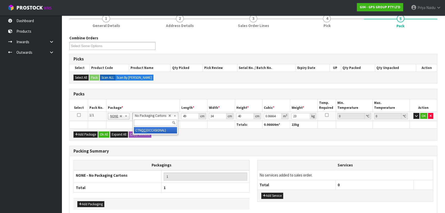
type input "17.2"
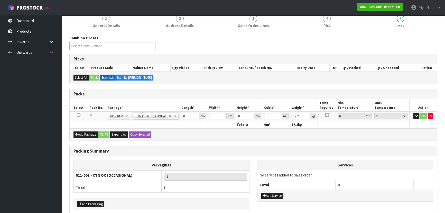
scroll to position [42, 0]
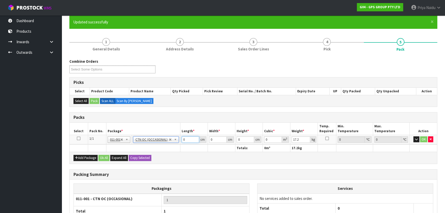
click at [189, 138] on input "0" at bounding box center [190, 139] width 17 height 6
type input "51"
type input "34"
type input "4"
type input "0.006936"
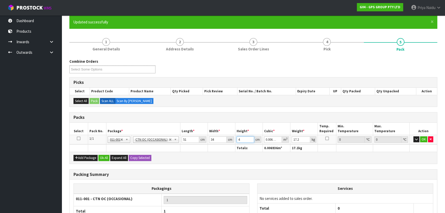
type input "40"
type input "0.06936"
type input "40"
type input "18"
click at [424, 136] on button "OK" at bounding box center [423, 139] width 7 height 6
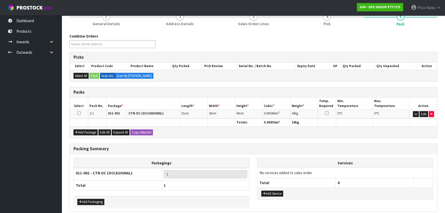
scroll to position [89, 0]
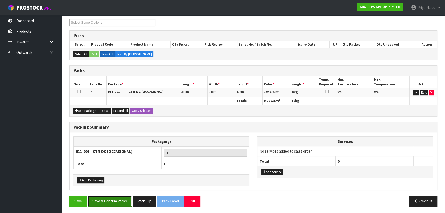
click at [119, 196] on button "Save & Confirm Packs" at bounding box center [110, 200] width 44 height 11
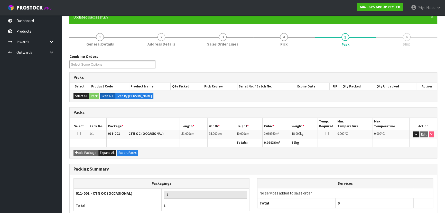
scroll to position [77, 0]
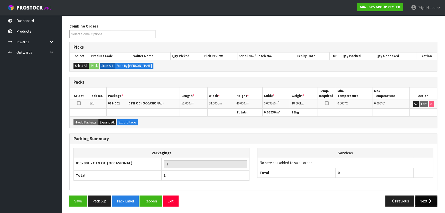
click at [423, 197] on button "Next" at bounding box center [425, 200] width 23 height 11
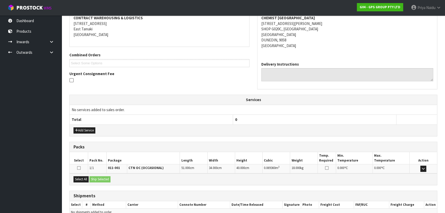
scroll to position [126, 0]
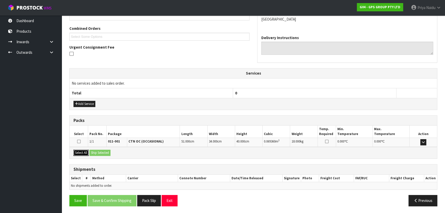
click at [86, 151] on button "Select All" at bounding box center [80, 152] width 15 height 6
click at [105, 149] on button "Ship Selected" at bounding box center [99, 152] width 21 height 6
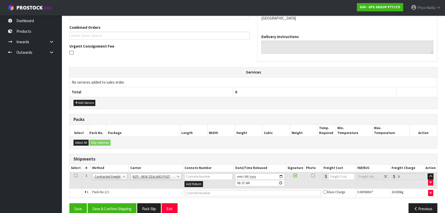
scroll to position [135, 0]
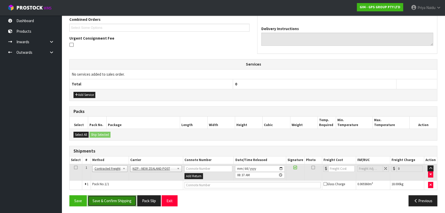
click at [118, 202] on button "Save & Confirm Shipping" at bounding box center [112, 200] width 49 height 11
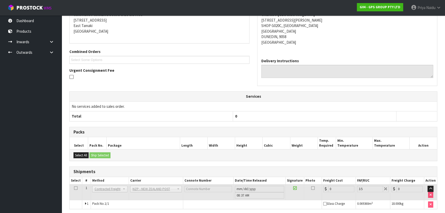
scroll to position [122, 0]
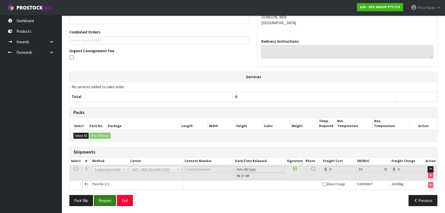
click at [107, 197] on button "Reopen" at bounding box center [105, 200] width 22 height 11
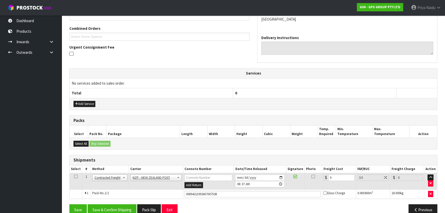
scroll to position [135, 0]
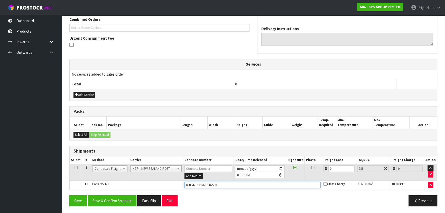
paste input "[PHONE_NUMBER]"
drag, startPoint x: 185, startPoint y: 184, endPoint x: 225, endPoint y: 183, distance: 39.8
click at [225, 183] on input "[PHONE_NUMBER]" at bounding box center [252, 185] width 136 height 6
type input "[PHONE_NUMBER]"
click at [218, 107] on div "Packs" at bounding box center [253, 111] width 367 height 10
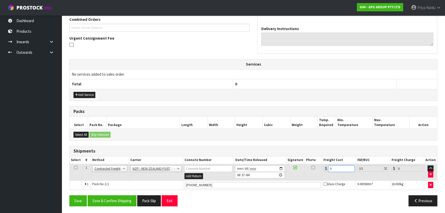
click at [336, 168] on input "0" at bounding box center [341, 168] width 26 height 6
type input "2"
type input "2.07"
type input "24"
type input "24.84"
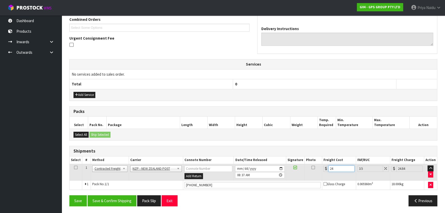
type input "24.9"
type input "25.77"
type input "24.94"
type input "25.81"
type input "24.94"
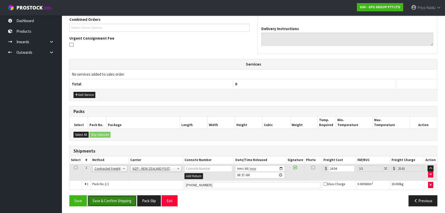
click at [113, 202] on button "Save & Confirm Shipping" at bounding box center [112, 200] width 49 height 11
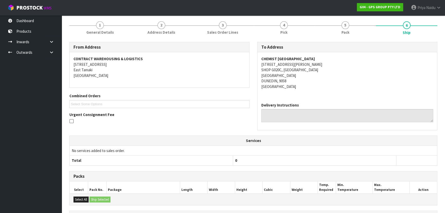
scroll to position [0, 0]
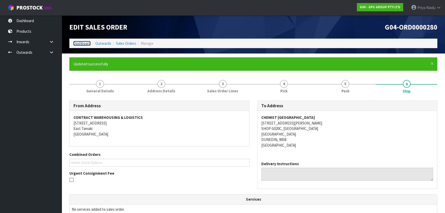
click at [85, 43] on link "Dashboard" at bounding box center [81, 43] width 17 height 5
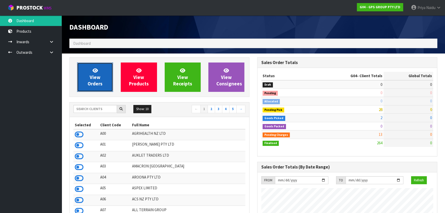
click at [91, 69] on link "View Orders" at bounding box center [95, 76] width 36 height 29
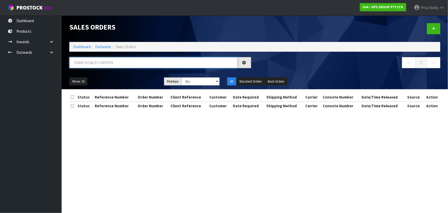
click at [101, 60] on input "text" at bounding box center [153, 62] width 168 height 11
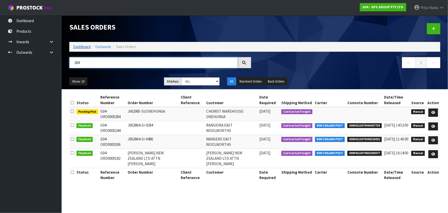
type input "284"
click at [82, 45] on link "Dashboard" at bounding box center [81, 46] width 17 height 5
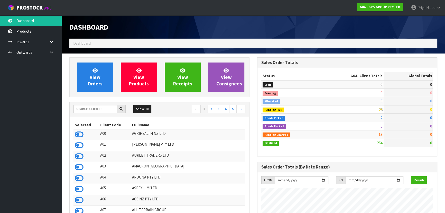
scroll to position [314, 187]
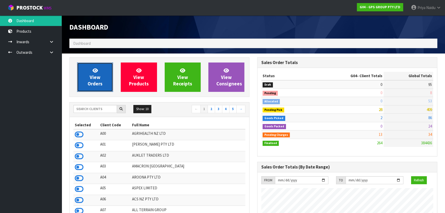
click at [94, 83] on span "View Orders" at bounding box center [95, 76] width 15 height 19
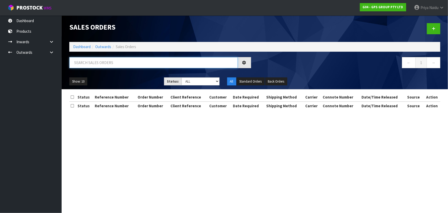
click at [106, 61] on input "text" at bounding box center [153, 62] width 168 height 11
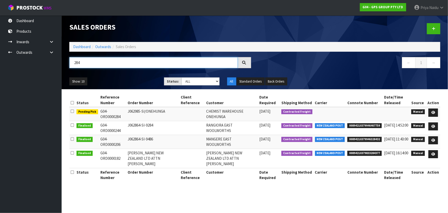
type input "284"
click at [118, 77] on ul "Show: 10 5 10 25 50" at bounding box center [112, 81] width 87 height 8
click at [432, 112] on icon at bounding box center [433, 112] width 4 height 3
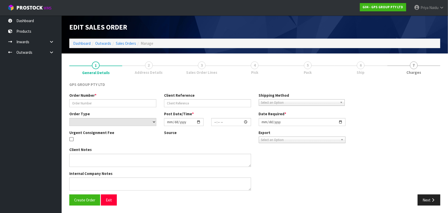
type input "J062985-SI/ONEHUNGA"
select select "number:0"
type input "[DATE]"
type input "09:07:00.000"
type input "[DATE]"
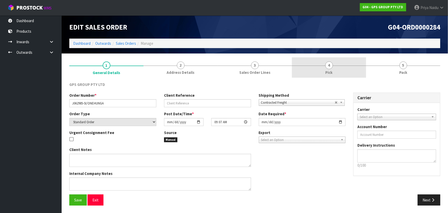
click at [333, 68] on link "4 Pick" at bounding box center [329, 67] width 74 height 20
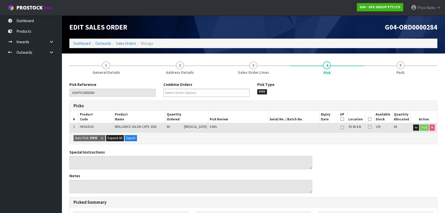
click at [370, 118] on th "Picked" at bounding box center [369, 117] width 9 height 12
drag, startPoint x: 370, startPoint y: 119, endPoint x: 362, endPoint y: 119, distance: 7.5
click at [369, 119] on th "Picked" at bounding box center [369, 117] width 9 height 12
click at [368, 119] on icon at bounding box center [370, 119] width 4 height 0
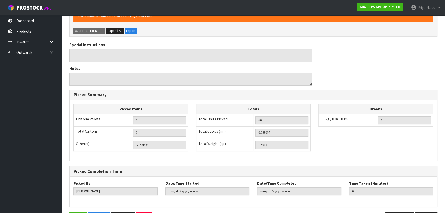
scroll to position [140, 0]
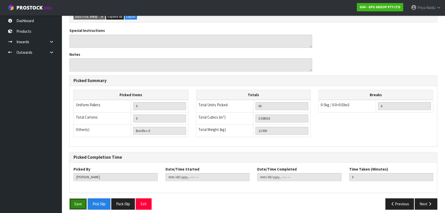
click at [79, 203] on button "Save" at bounding box center [77, 203] width 17 height 11
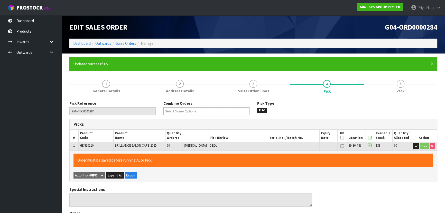
type input "[PERSON_NAME]"
type input "[DATE]T08:48:30"
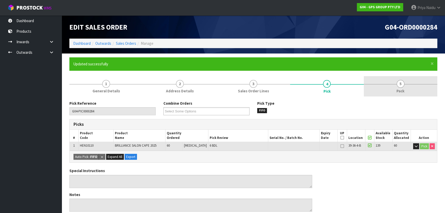
click at [406, 92] on link "5 Pack" at bounding box center [400, 86] width 73 height 20
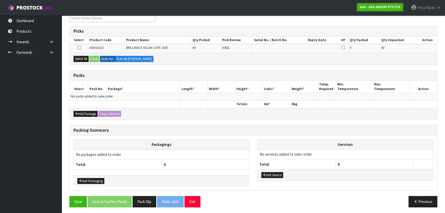
scroll to position [93, 0]
click at [89, 113] on button "Add Package" at bounding box center [85, 113] width 24 height 6
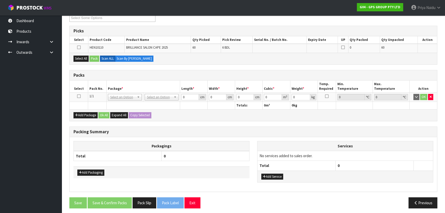
click at [78, 96] on icon at bounding box center [79, 96] width 4 height 0
drag, startPoint x: 78, startPoint y: 56, endPoint x: 83, endPoint y: 57, distance: 5.4
click at [78, 56] on button "Select All" at bounding box center [80, 58] width 15 height 6
click at [95, 58] on button "Pack" at bounding box center [94, 58] width 10 height 6
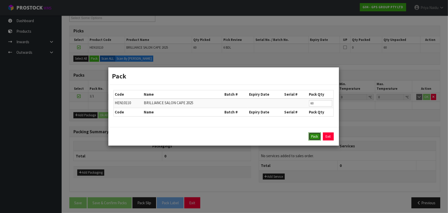
click at [310, 136] on button "Pack" at bounding box center [315, 136] width 12 height 8
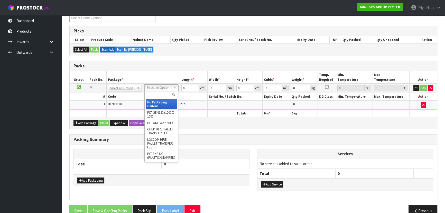
click at [155, 91] on div at bounding box center [161, 94] width 33 height 8
click at [153, 94] on input "text" at bounding box center [161, 94] width 31 height 6
type input "OC"
type input "12.9"
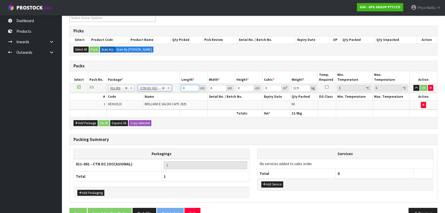
click at [188, 88] on input "0" at bounding box center [189, 88] width 17 height 6
type input "51"
type input "33"
type input "2"
type input "0.003366"
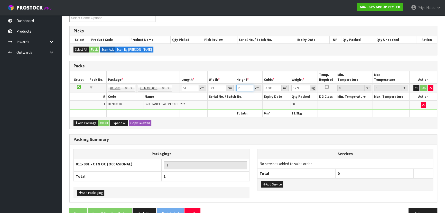
type input "28"
type input "0.047124"
type input "28"
type input "14"
click at [425, 85] on button "OK" at bounding box center [423, 88] width 7 height 6
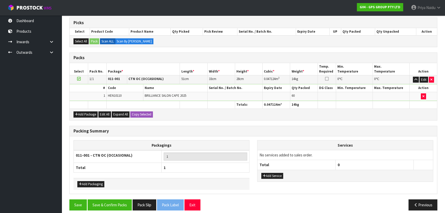
scroll to position [105, 0]
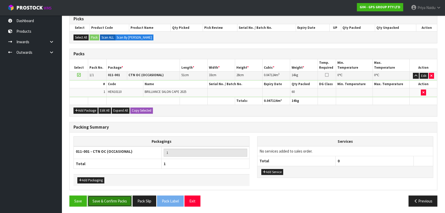
drag, startPoint x: 106, startPoint y: 198, endPoint x: 128, endPoint y: 191, distance: 22.4
click at [110, 196] on button "Save & Confirm Packs" at bounding box center [110, 200] width 44 height 11
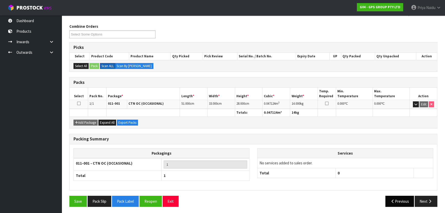
scroll to position [77, 0]
click at [431, 202] on button "Next" at bounding box center [425, 200] width 23 height 11
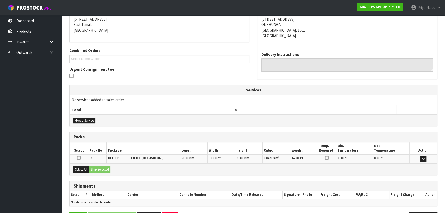
scroll to position [120, 0]
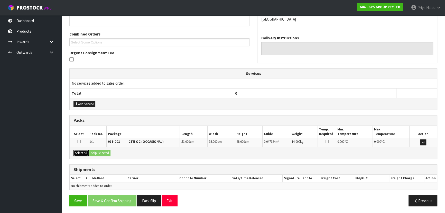
drag, startPoint x: 83, startPoint y: 152, endPoint x: 98, endPoint y: 153, distance: 15.2
click at [83, 152] on button "Select All" at bounding box center [80, 153] width 15 height 6
drag, startPoint x: 98, startPoint y: 153, endPoint x: 107, endPoint y: 152, distance: 8.2
click at [99, 153] on button "Ship Selected" at bounding box center [99, 153] width 21 height 6
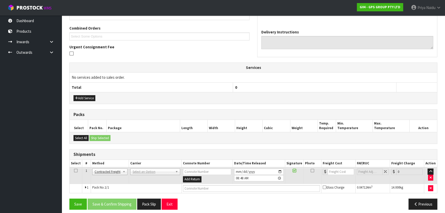
scroll to position [129, 0]
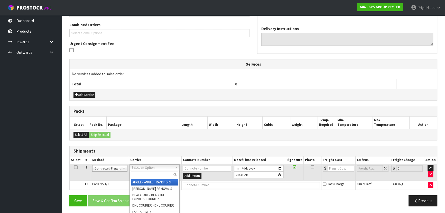
click at [141, 170] on div at bounding box center [155, 174] width 50 height 8
click at [139, 175] on input "text" at bounding box center [155, 174] width 48 height 6
type input "NZP"
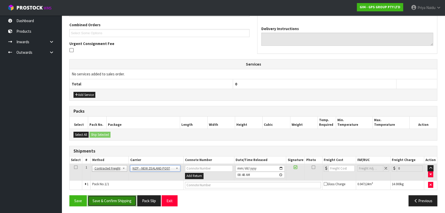
click at [110, 198] on button "Save & Confirm Shipping" at bounding box center [112, 200] width 49 height 11
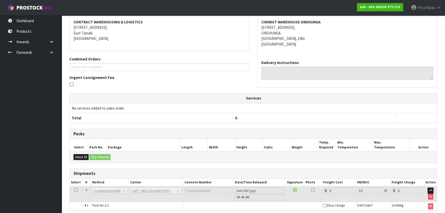
scroll to position [122, 0]
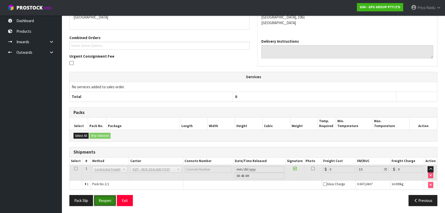
click at [103, 198] on button "Reopen" at bounding box center [105, 200] width 22 height 11
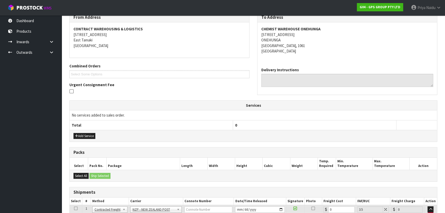
scroll to position [134, 0]
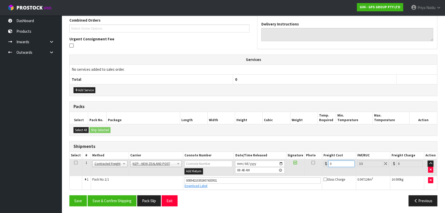
click at [340, 161] on input "0" at bounding box center [341, 163] width 26 height 6
type input "4"
type input "4.14"
type input "4.3"
type input "4.45"
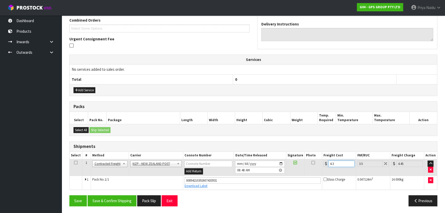
type input "4.33"
type input "4.48"
type input "4.33"
click at [126, 199] on button "Save & Confirm Shipping" at bounding box center [112, 200] width 49 height 11
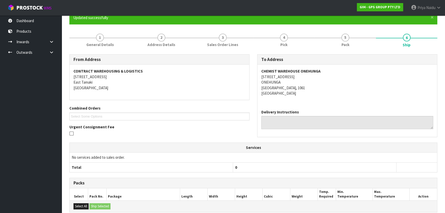
scroll to position [0, 0]
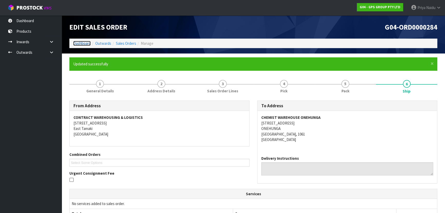
click at [81, 44] on link "Dashboard" at bounding box center [81, 43] width 17 height 5
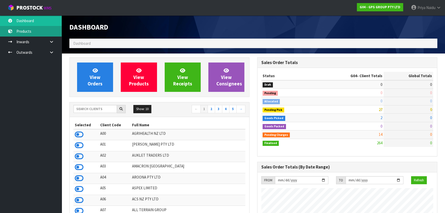
scroll to position [314, 187]
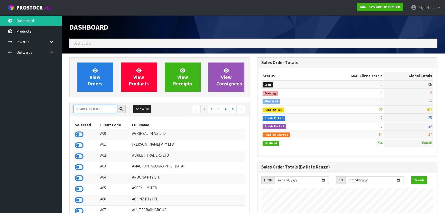
click at [101, 108] on input "text" at bounding box center [94, 109] width 43 height 8
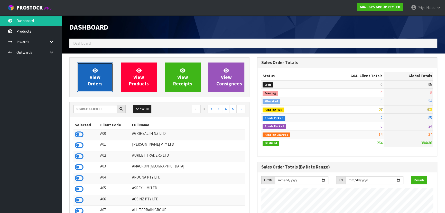
click at [96, 73] on icon at bounding box center [94, 70] width 5 height 5
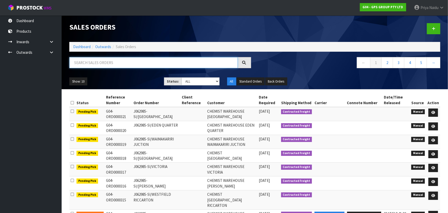
click at [99, 67] on input "text" at bounding box center [153, 62] width 168 height 11
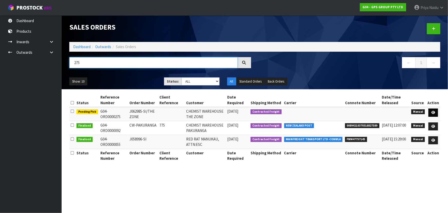
type input "275"
click at [435, 112] on icon at bounding box center [433, 112] width 4 height 3
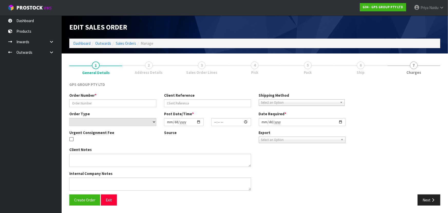
type input "J062985-SI/THE ZONE"
select select "number:0"
type input "[DATE]"
type input "08:54:00.000"
type input "[DATE]"
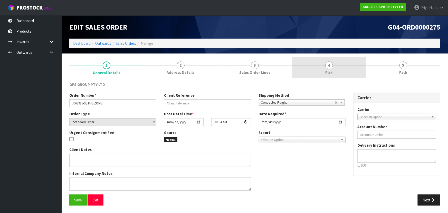
click at [336, 67] on link "4 Pick" at bounding box center [329, 67] width 74 height 20
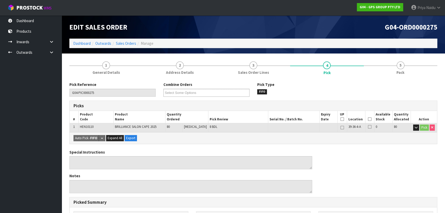
click at [369, 119] on icon at bounding box center [370, 119] width 4 height 0
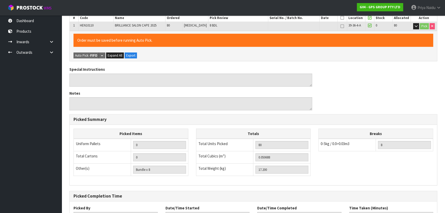
scroll to position [143, 0]
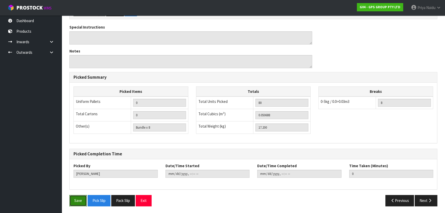
click at [80, 198] on button "Save" at bounding box center [77, 200] width 17 height 11
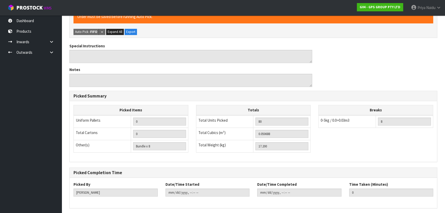
scroll to position [0, 0]
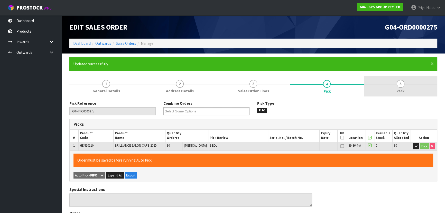
click at [401, 79] on link "5 Pack" at bounding box center [400, 86] width 73 height 20
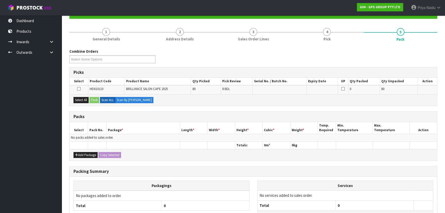
scroll to position [94, 0]
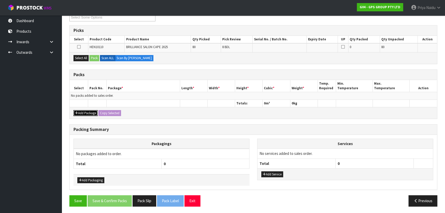
click at [89, 112] on button "Add Package" at bounding box center [85, 113] width 24 height 6
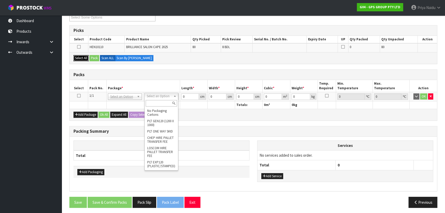
click at [79, 59] on button "Select All" at bounding box center [80, 58] width 15 height 6
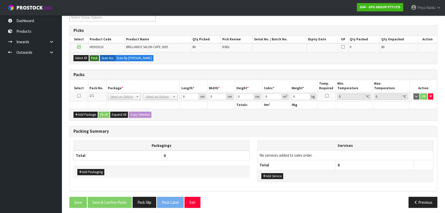
click at [97, 58] on button "Pack" at bounding box center [94, 58] width 10 height 6
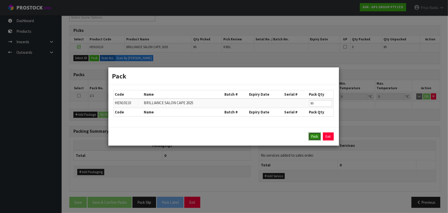
click at [315, 137] on button "Pack" at bounding box center [315, 136] width 12 height 8
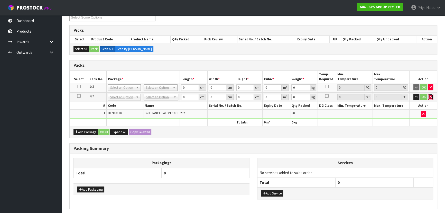
click at [431, 95] on icon "button" at bounding box center [430, 96] width 2 height 3
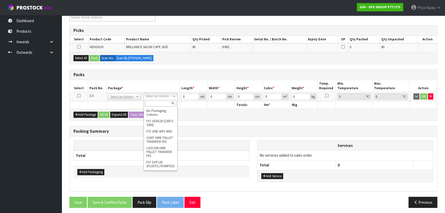
click at [158, 103] on input "text" at bounding box center [160, 103] width 31 height 6
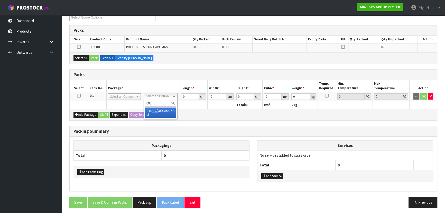
type input "OC"
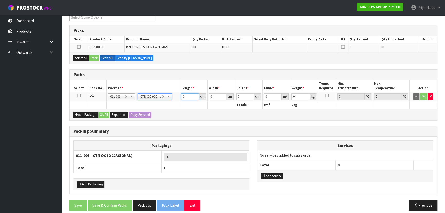
click at [187, 96] on input "0" at bounding box center [189, 96] width 17 height 6
type input "52"
type input "33"
type input "4"
type input "0.006864"
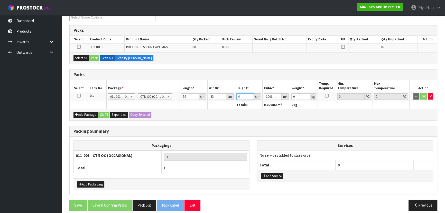
type input "40"
type input "0.06864"
type input "40"
type input "18"
click at [426, 96] on button "OK" at bounding box center [423, 96] width 7 height 6
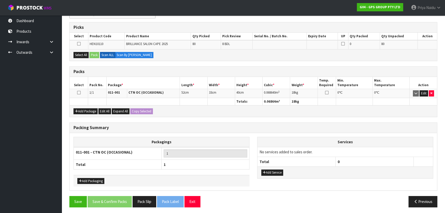
scroll to position [98, 0]
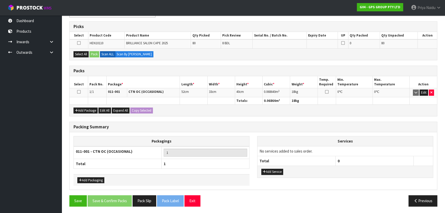
click at [79, 92] on icon at bounding box center [79, 92] width 4 height 0
click at [82, 54] on button "Select All" at bounding box center [80, 54] width 15 height 6
click at [91, 54] on button "Pack" at bounding box center [94, 54] width 10 height 6
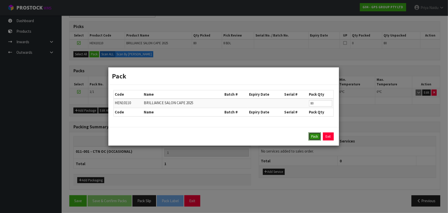
click at [311, 134] on button "Pack" at bounding box center [315, 136] width 12 height 8
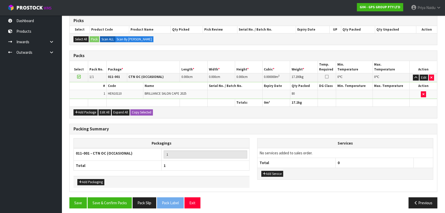
scroll to position [105, 0]
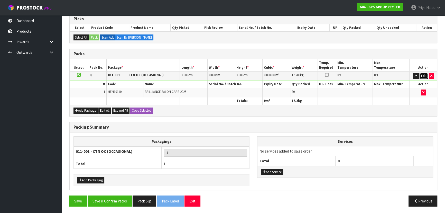
click at [423, 73] on button "Edit" at bounding box center [423, 76] width 8 height 6
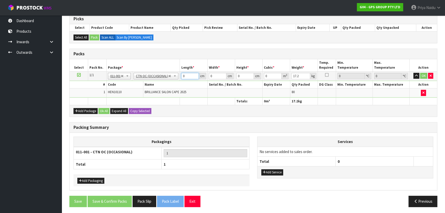
click at [186, 75] on input "0" at bounding box center [189, 76] width 17 height 6
type input "52"
type input "33"
type input "4"
type input "0.006864"
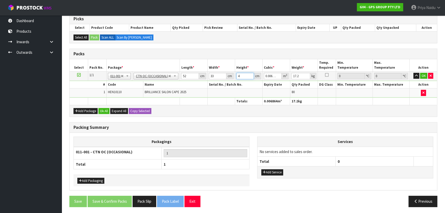
type input "40"
type input "0.06864"
type input "40"
type input "18"
click at [423, 74] on button "OK" at bounding box center [423, 76] width 7 height 6
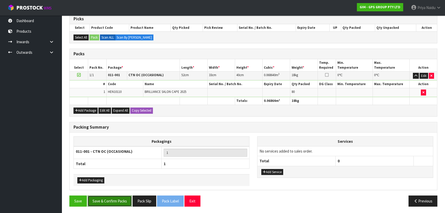
click at [105, 201] on button "Save & Confirm Packs" at bounding box center [110, 200] width 44 height 11
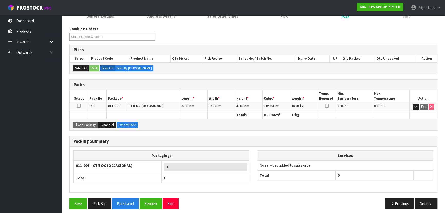
scroll to position [77, 0]
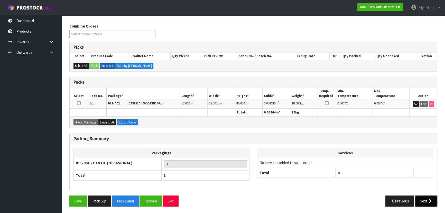
click at [424, 200] on button "Next" at bounding box center [425, 200] width 23 height 11
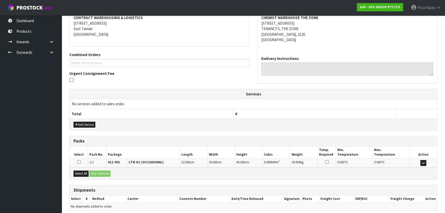
scroll to position [120, 0]
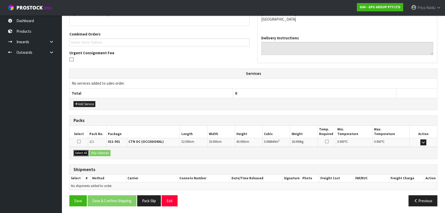
click at [87, 154] on button "Select All" at bounding box center [80, 153] width 15 height 6
drag, startPoint x: 100, startPoint y: 149, endPoint x: 112, endPoint y: 157, distance: 13.9
click at [101, 150] on button "Ship Selected" at bounding box center [99, 153] width 21 height 6
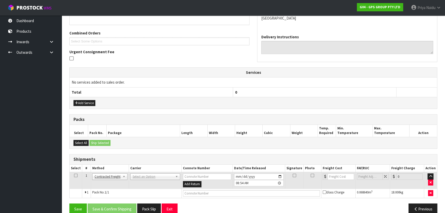
scroll to position [129, 0]
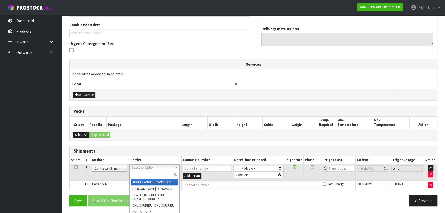
click at [137, 172] on input "text" at bounding box center [155, 174] width 48 height 6
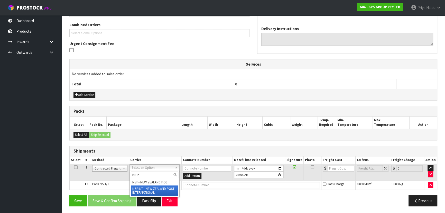
type input "NZP"
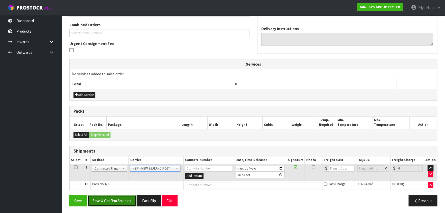
click at [113, 202] on button "Save & Confirm Shipping" at bounding box center [112, 200] width 49 height 11
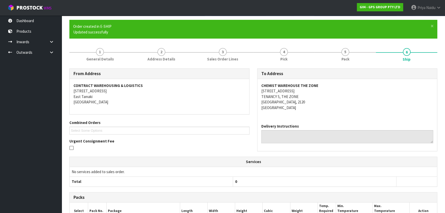
scroll to position [29, 0]
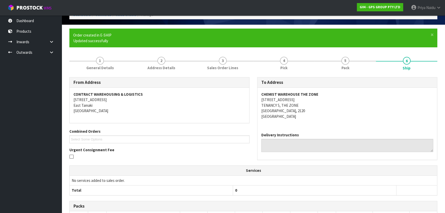
copy address "[STREET_ADDRESS]"
drag, startPoint x: 260, startPoint y: 100, endPoint x: 314, endPoint y: 99, distance: 53.2
click at [314, 99] on div "CHEMIST WAREHOUSE THE ZONE 106 – [STREET_ADDRESS]" at bounding box center [346, 108] width 179 height 41
click at [264, 2] on nav "Toggle navigation ProStock WMS G04 - GPS GROUP PTY LTD Priya Naidu Logout" at bounding box center [222, 8] width 445 height 16
click at [262, 3] on nav "Toggle navigation ProStock WMS G04 - GPS GROUP PTY LTD Priya Naidu Logout" at bounding box center [222, 8] width 445 height 16
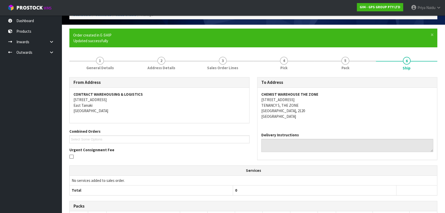
click at [262, 3] on nav "Toggle navigation ProStock WMS G04 - GPS GROUP PTY LTD Priya Naidu Logout" at bounding box center [222, 8] width 445 height 16
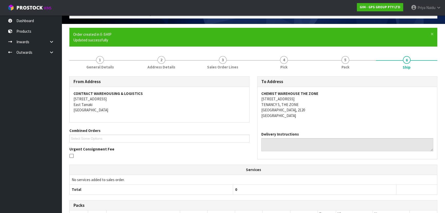
scroll to position [0, 0]
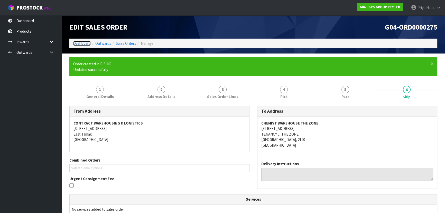
click at [82, 43] on link "Dashboard" at bounding box center [81, 43] width 17 height 5
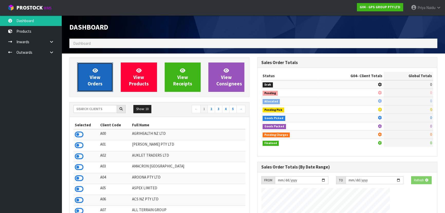
click at [99, 81] on span "View Orders" at bounding box center [95, 76] width 15 height 19
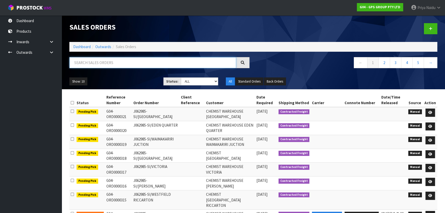
click at [106, 66] on input "text" at bounding box center [152, 62] width 167 height 11
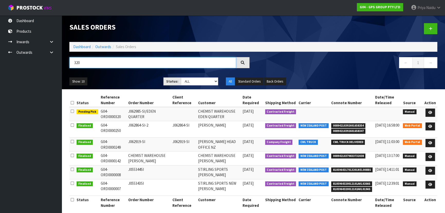
type input "320"
click at [128, 75] on div "Show: 10 5 10 25 50 Status: Draft Pending Allocated Pending Pick Goods Picked G…" at bounding box center [252, 81] width 375 height 16
click at [432, 110] on link at bounding box center [430, 112] width 10 height 8
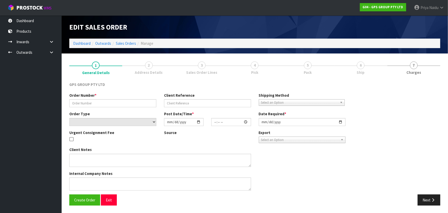
type input "J062985-SI/EDEN QUARTER"
select select "number:0"
type input "[DATE]"
type input "09:49:00.000"
type input "[DATE]"
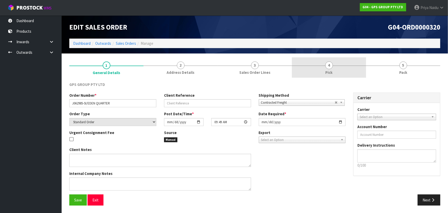
click at [356, 67] on link "4 Pick" at bounding box center [329, 67] width 74 height 20
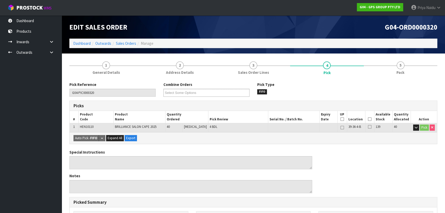
click at [368, 119] on icon at bounding box center [370, 119] width 4 height 0
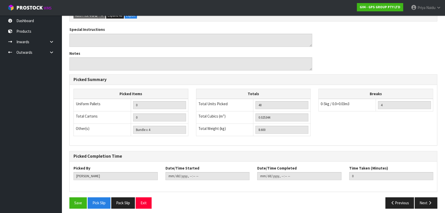
scroll to position [143, 0]
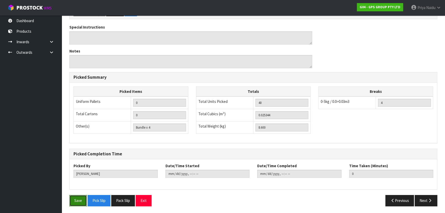
click at [75, 202] on button "Save" at bounding box center [77, 200] width 17 height 11
type input "[PERSON_NAME]"
type input "[DATE]T09:26:03"
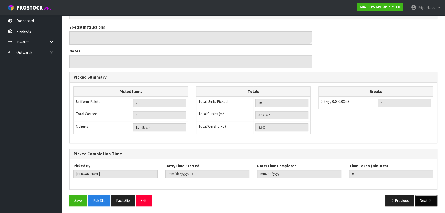
click at [427, 198] on button "Next" at bounding box center [425, 200] width 23 height 11
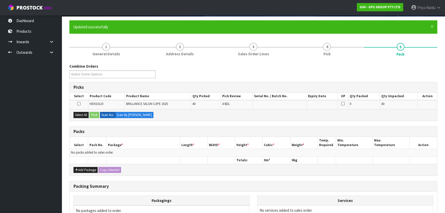
scroll to position [94, 0]
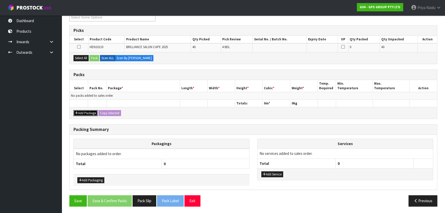
click at [91, 112] on button "Add Package" at bounding box center [85, 113] width 24 height 6
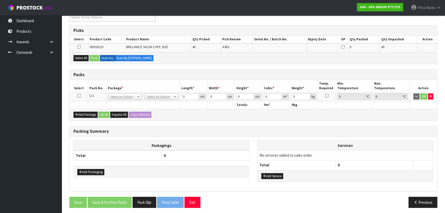
drag, startPoint x: 78, startPoint y: 94, endPoint x: 78, endPoint y: 91, distance: 3.1
click at [78, 96] on icon at bounding box center [79, 96] width 4 height 0
click at [81, 58] on button "Select All" at bounding box center [80, 58] width 15 height 6
click at [94, 58] on button "Pack" at bounding box center [94, 58] width 10 height 6
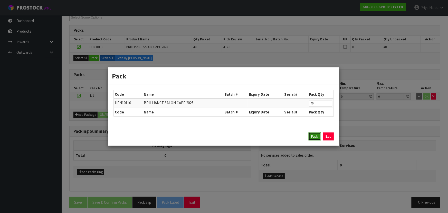
click at [313, 135] on button "Pack" at bounding box center [315, 136] width 12 height 8
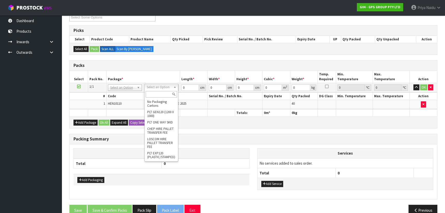
click at [158, 92] on input "text" at bounding box center [161, 94] width 31 height 6
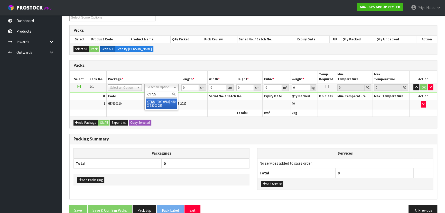
type input "CTN5"
type input "43"
type input "33"
type input "25.5"
type input "0.036185"
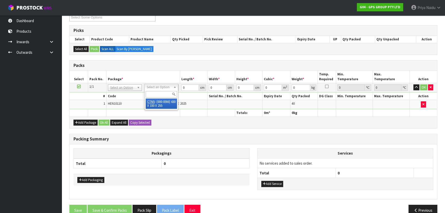
type input "8.8"
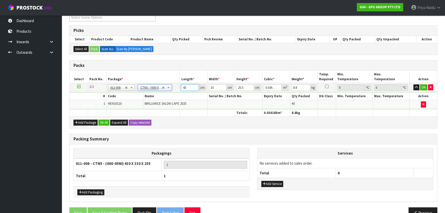
click at [188, 85] on input "43" at bounding box center [189, 87] width 17 height 6
type input "4"
type input "0.003366"
type input "0"
type input "4"
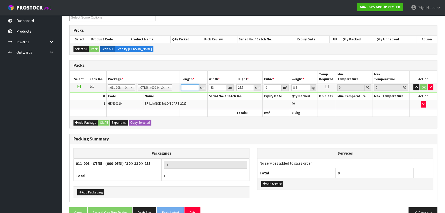
type input "0.003366"
type input "44"
type input "0.037026"
type input "44"
type input "3"
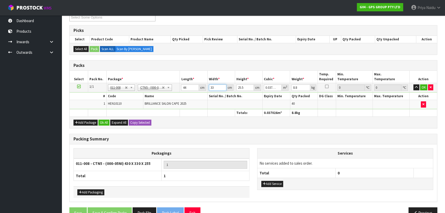
type input "0.003366"
type input "34"
type input "0.038148"
type input "34"
type input "2"
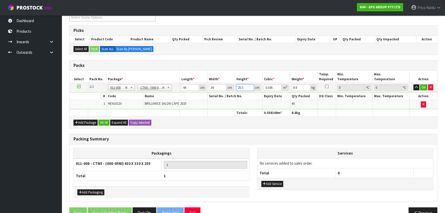
type input "0.002992"
type input "28"
type input "0.041888"
type input "28"
type input "9"
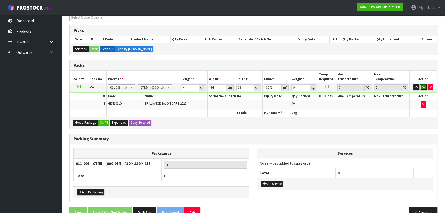
click button "OK" at bounding box center [423, 87] width 7 height 6
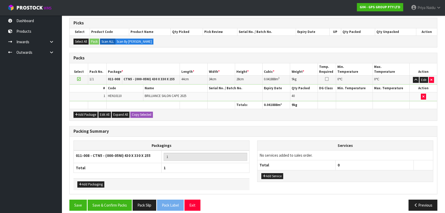
scroll to position [105, 0]
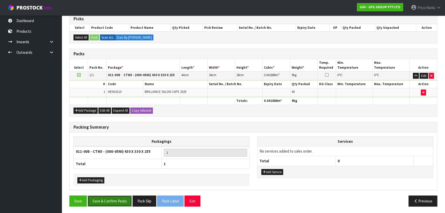
click at [105, 200] on button "Save & Confirm Packs" at bounding box center [110, 200] width 44 height 11
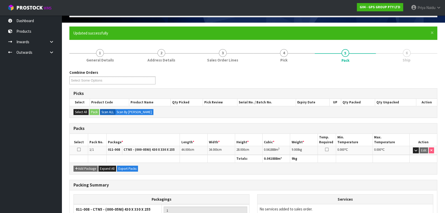
scroll to position [77, 0]
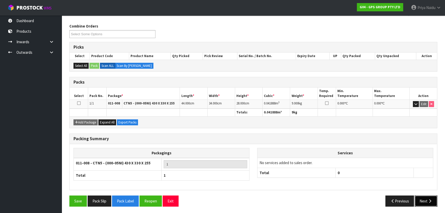
click at [431, 200] on icon "button" at bounding box center [429, 201] width 5 height 4
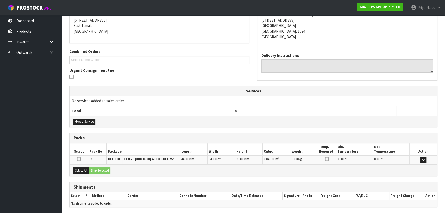
scroll to position [120, 0]
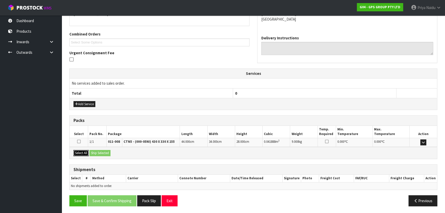
drag, startPoint x: 85, startPoint y: 151, endPoint x: 100, endPoint y: 152, distance: 14.9
click at [86, 152] on button "Select All" at bounding box center [80, 153] width 15 height 6
click at [100, 152] on button "Ship Selected" at bounding box center [99, 153] width 21 height 6
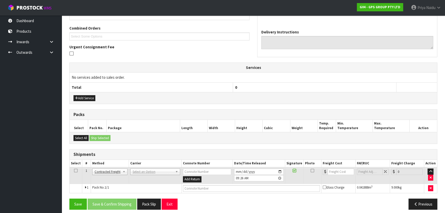
scroll to position [129, 0]
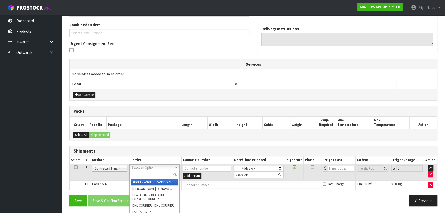
drag, startPoint x: 145, startPoint y: 166, endPoint x: 144, endPoint y: 178, distance: 12.1
click at [142, 176] on input "text" at bounding box center [155, 174] width 48 height 6
type input "NZP"
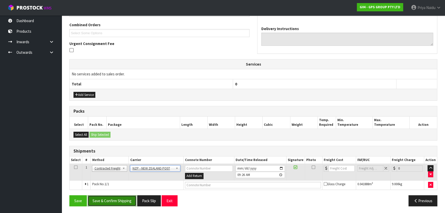
click at [116, 198] on button "Save & Confirm Shipping" at bounding box center [112, 200] width 49 height 11
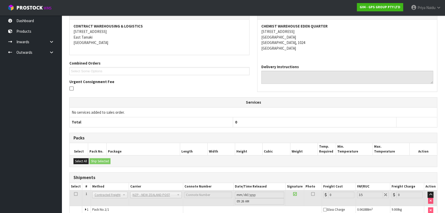
scroll to position [122, 0]
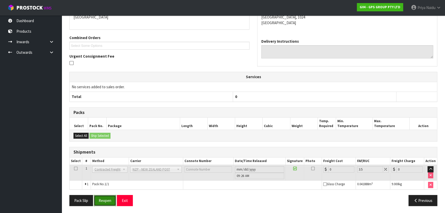
drag, startPoint x: 107, startPoint y: 200, endPoint x: 111, endPoint y: 196, distance: 6.0
click at [108, 200] on button "Reopen" at bounding box center [105, 200] width 22 height 11
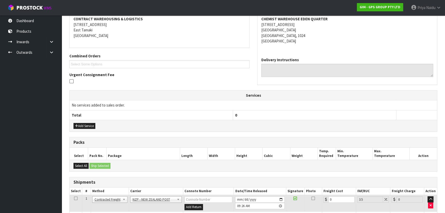
scroll to position [134, 0]
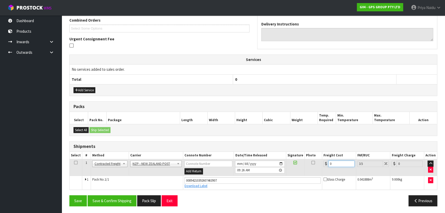
click at [334, 164] on input "0" at bounding box center [341, 163] width 26 height 6
type input "4"
type input "4.14"
type input "4.3"
type input "4.45"
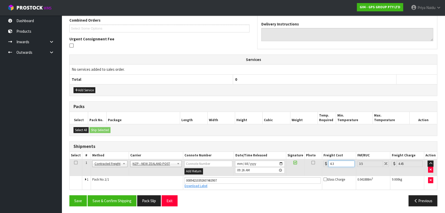
type input "4.33"
type input "4.48"
type input "4.33"
click at [110, 197] on button "Save & Confirm Shipping" at bounding box center [112, 200] width 49 height 11
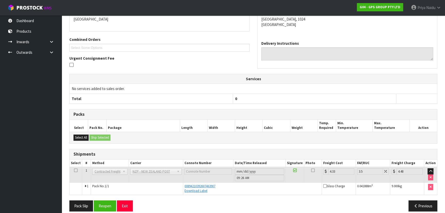
scroll to position [0, 0]
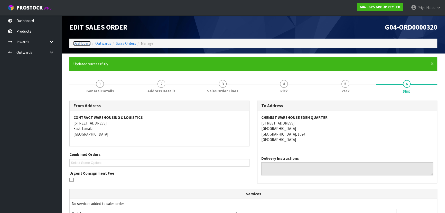
click at [84, 44] on link "Dashboard" at bounding box center [81, 43] width 17 height 5
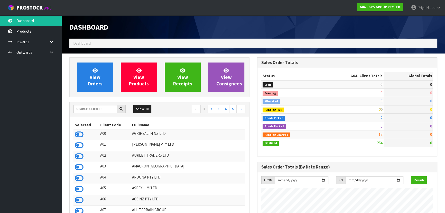
scroll to position [314, 187]
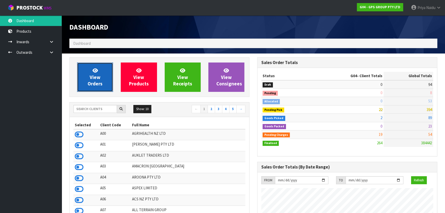
click at [101, 85] on span "View Orders" at bounding box center [95, 76] width 15 height 19
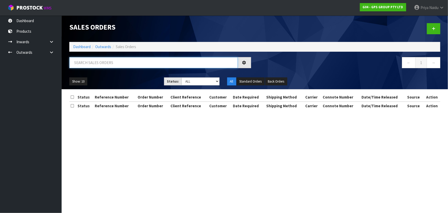
click at [105, 62] on input "text" at bounding box center [153, 62] width 168 height 11
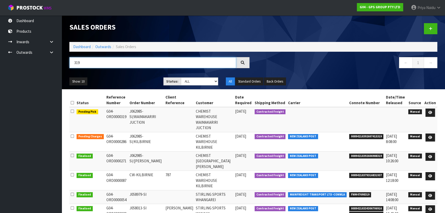
type input "319"
click at [119, 75] on div "Show: 10 5 10 25 50 Status: Draft Pending Allocated Pending Pick Goods Picked G…" at bounding box center [252, 81] width 375 height 16
click at [431, 112] on icon at bounding box center [430, 112] width 4 height 3
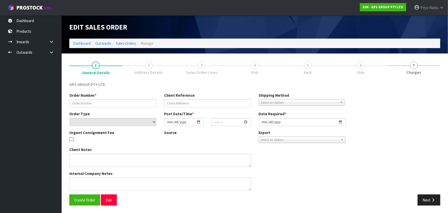
type input "J062985-SI/WAIMAKARIRI JUCTION"
select select "number:0"
type input "[DATE]"
type input "09:48:00.000"
type input "[DATE]"
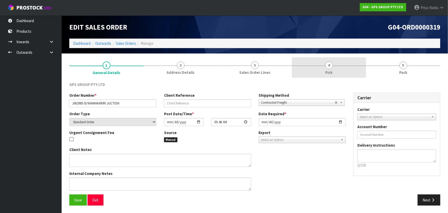
drag, startPoint x: 331, startPoint y: 69, endPoint x: 336, endPoint y: 75, distance: 7.7
click at [331, 70] on span "Pick" at bounding box center [329, 72] width 7 height 5
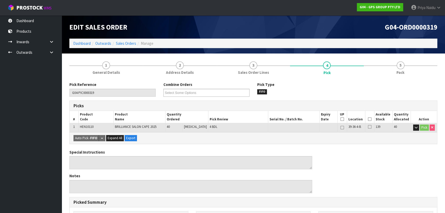
drag, startPoint x: 368, startPoint y: 118, endPoint x: 255, endPoint y: 129, distance: 114.3
click at [368, 119] on icon at bounding box center [370, 119] width 4 height 0
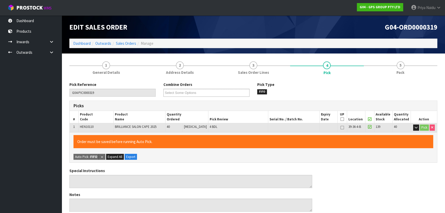
scroll to position [143, 0]
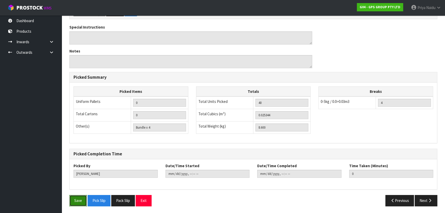
click at [80, 201] on button "Save" at bounding box center [77, 200] width 17 height 11
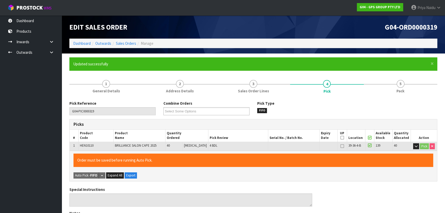
type input "[PERSON_NAME]"
type input "[DATE]T09:29:16"
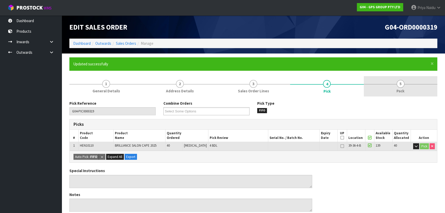
click at [390, 88] on link "5 Pack" at bounding box center [400, 86] width 73 height 20
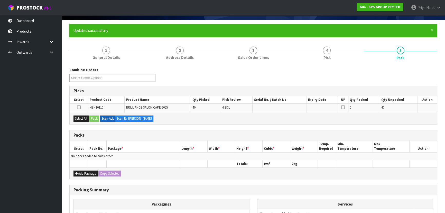
scroll to position [93, 0]
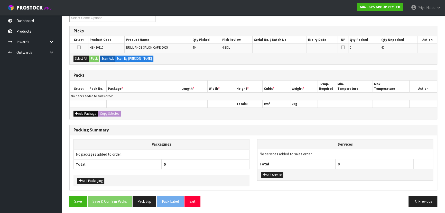
click at [89, 113] on button "Add Package" at bounding box center [85, 113] width 24 height 6
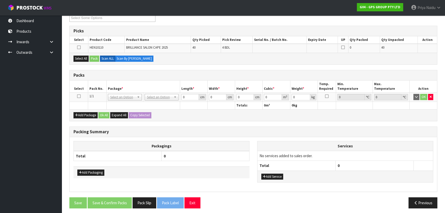
click at [79, 96] on icon at bounding box center [79, 96] width 4 height 0
click at [82, 54] on div "Select All Pack Scan ALL Scan By [PERSON_NAME]" at bounding box center [253, 59] width 367 height 12
click at [85, 57] on button "Select All" at bounding box center [80, 58] width 15 height 6
click at [94, 59] on button "Pack" at bounding box center [94, 58] width 10 height 6
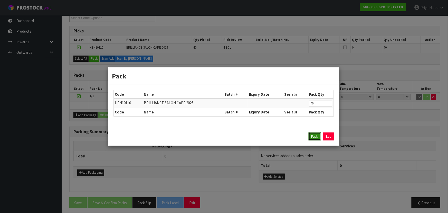
click at [317, 135] on button "Pack" at bounding box center [315, 136] width 12 height 8
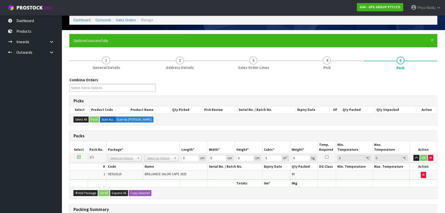
scroll to position [23, 0]
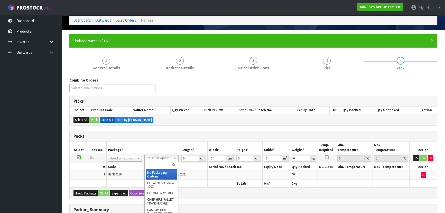
click at [159, 165] on input "text" at bounding box center [161, 165] width 31 height 6
type input "CTN5"
type input "43"
type input "33"
type input "25.5"
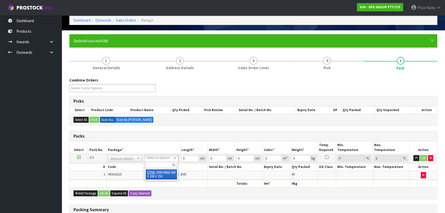
type input "0.036185"
type input "8.8"
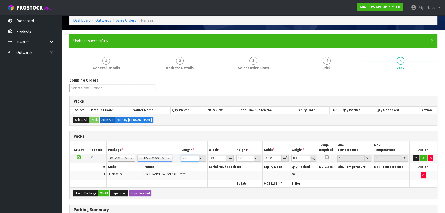
click at [186, 156] on input "43" at bounding box center [189, 158] width 17 height 6
type input "4"
type input "0.003366"
type input "0"
type input "4"
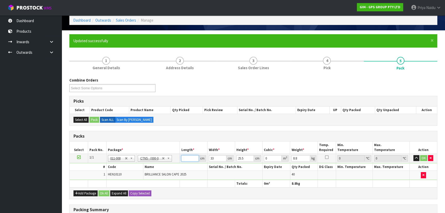
type input "0.003366"
type input "44"
type input "0.037026"
type input "44"
type input "3"
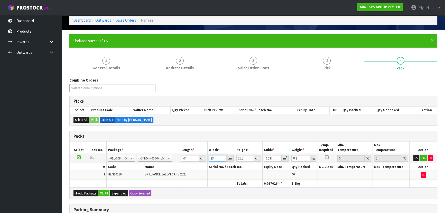
type input "0.003366"
type input "34"
type input "0.038148"
type input "34"
type input "2"
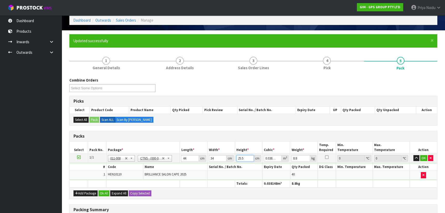
type input "0.002992"
type input "28"
type input "0.041888"
type input "28"
type input "9"
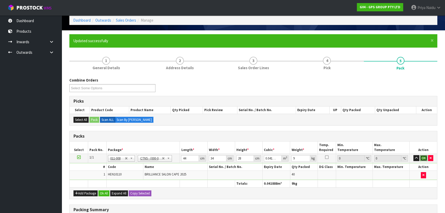
click at [425, 156] on button "OK" at bounding box center [423, 158] width 7 height 6
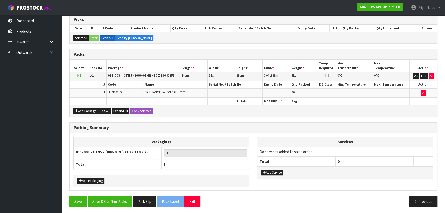
scroll to position [105, 0]
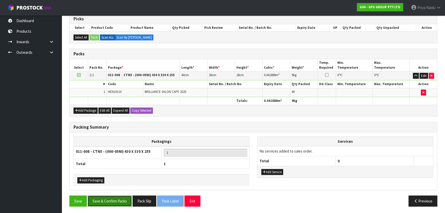
click at [108, 197] on button "Save & Confirm Packs" at bounding box center [110, 200] width 44 height 11
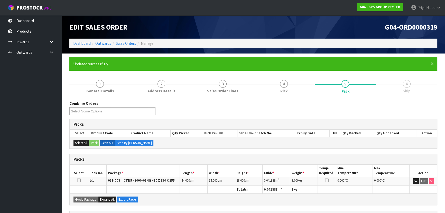
click at [9, 71] on ul "Dashboard Products Categories Serial Numbers Kitsets Packagings Inwards Purchas…" at bounding box center [31, 113] width 62 height 197
click at [9, 72] on ul "Dashboard Products Categories Serial Numbers Kitsets Packagings Inwards Purchas…" at bounding box center [31, 113] width 62 height 197
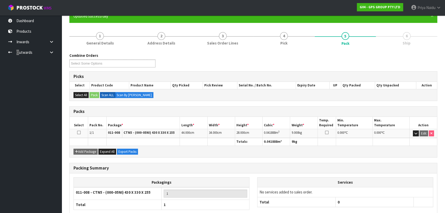
scroll to position [7, 0]
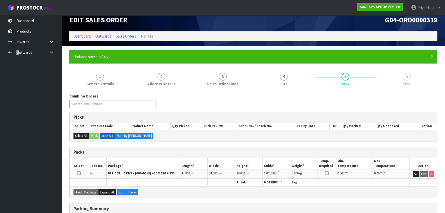
click at [400, 80] on link "6 Ship" at bounding box center [406, 79] width 61 height 20
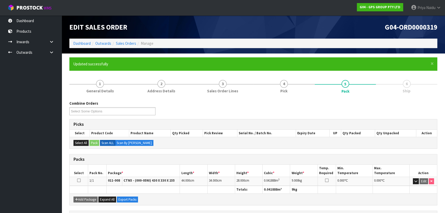
scroll to position [77, 0]
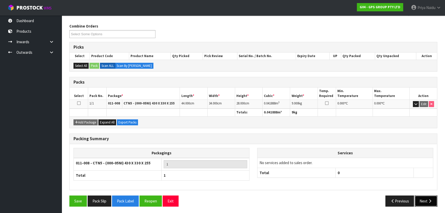
click at [420, 201] on button "Next" at bounding box center [425, 200] width 23 height 11
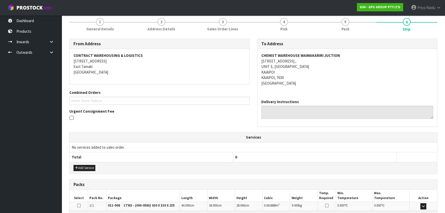
scroll to position [54, 0]
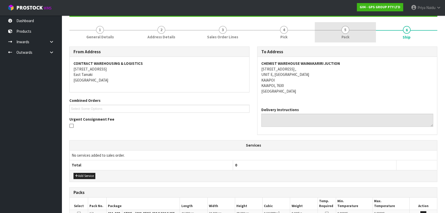
click at [347, 32] on span "5" at bounding box center [345, 30] width 8 height 8
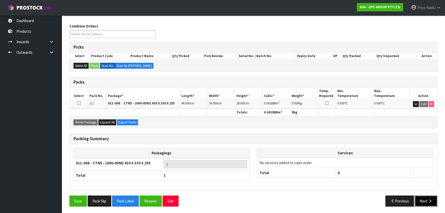
drag, startPoint x: 426, startPoint y: 197, endPoint x: 419, endPoint y: 197, distance: 7.0
click at [419, 197] on button "Next" at bounding box center [425, 200] width 23 height 11
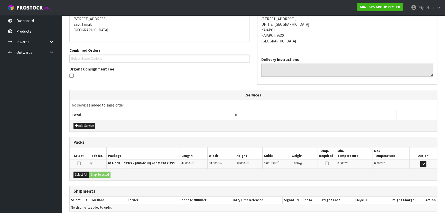
scroll to position [126, 0]
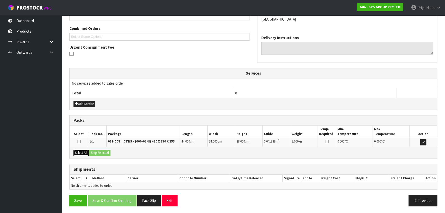
drag, startPoint x: 83, startPoint y: 154, endPoint x: 89, endPoint y: 151, distance: 6.3
click at [84, 153] on button "Select All" at bounding box center [80, 152] width 15 height 6
click at [100, 151] on button "Ship Selected" at bounding box center [99, 152] width 21 height 6
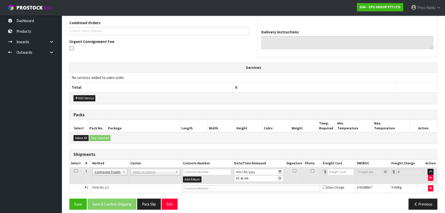
scroll to position [135, 0]
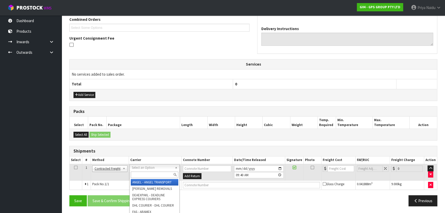
click at [146, 175] on input "text" at bounding box center [155, 174] width 48 height 6
type input "NZP"
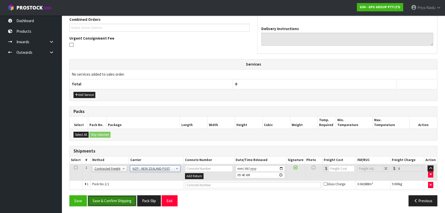
click at [115, 199] on button "Save & Confirm Shipping" at bounding box center [112, 200] width 49 height 11
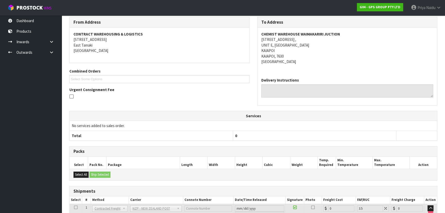
scroll to position [128, 0]
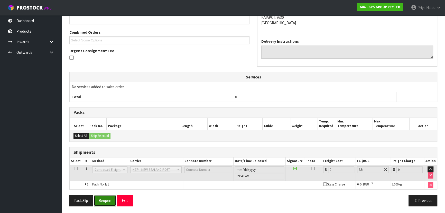
click at [105, 198] on button "Reopen" at bounding box center [105, 200] width 22 height 11
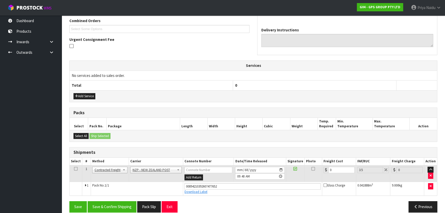
scroll to position [139, 0]
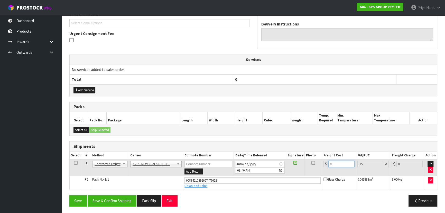
click at [339, 164] on input "0" at bounding box center [341, 163] width 26 height 6
type input "1"
type input "1.03"
type input "11"
type input "11.38"
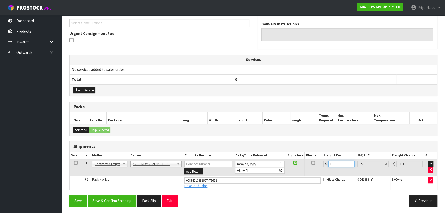
type input "11.6"
type input "12.01"
type input "11.61"
type input "12.02"
type input "11.61"
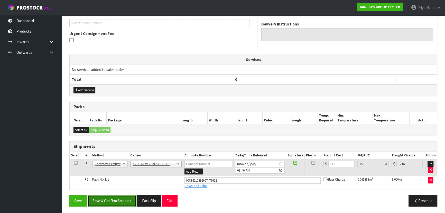
click at [119, 196] on button "Save & Confirm Shipping" at bounding box center [112, 200] width 49 height 11
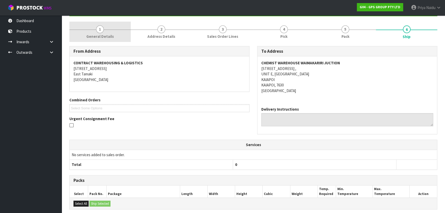
scroll to position [0, 0]
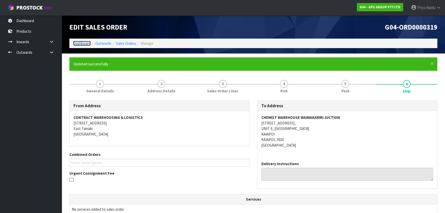
click at [82, 42] on link "Dashboard" at bounding box center [81, 43] width 17 height 5
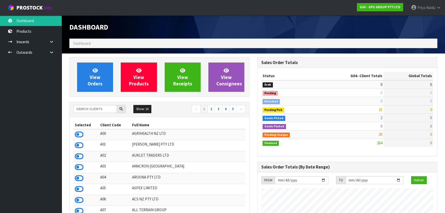
scroll to position [314, 187]
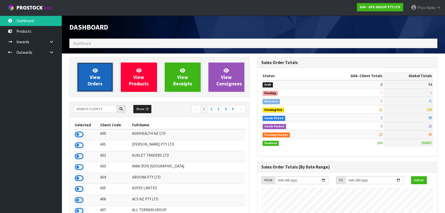
click at [93, 69] on icon at bounding box center [94, 70] width 5 height 5
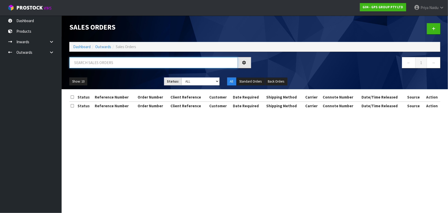
click at [103, 64] on input "text" at bounding box center [153, 62] width 168 height 11
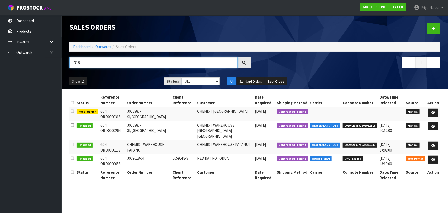
type input "318"
click at [121, 75] on div "Show: 10 5 10 25 50 Status: Draft Pending Allocated Pending Pick Goods Picked G…" at bounding box center [254, 81] width 379 height 16
click at [434, 110] on link at bounding box center [434, 112] width 10 height 8
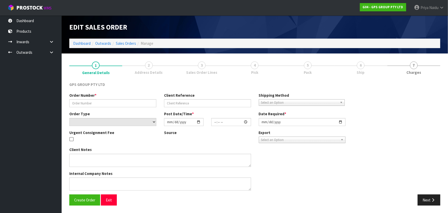
type input "J062985-SI/[GEOGRAPHIC_DATA]"
select select "number:0"
type input "[DATE]"
type input "09:47:00.000"
type input "[DATE]"
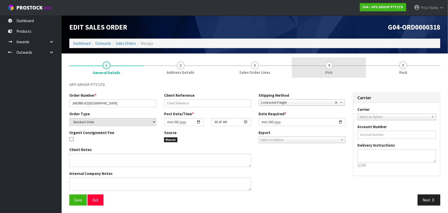
click at [329, 69] on link "4 Pick" at bounding box center [329, 67] width 74 height 20
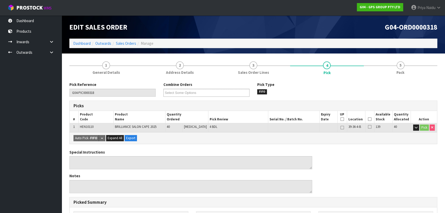
click at [368, 119] on icon at bounding box center [370, 119] width 4 height 0
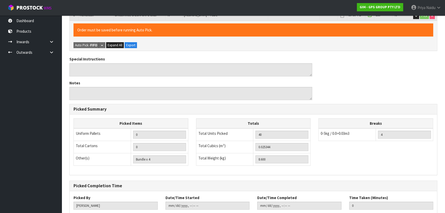
scroll to position [143, 0]
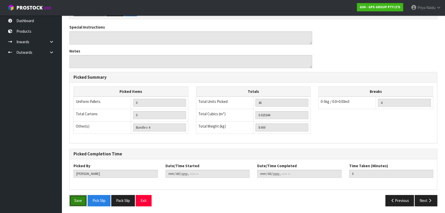
click at [80, 199] on button "Save" at bounding box center [77, 200] width 17 height 11
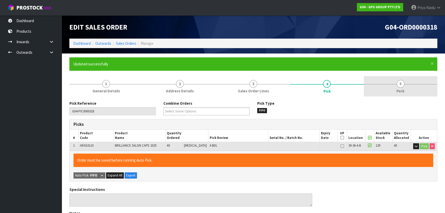
type input "[PERSON_NAME]"
type input "[DATE]T09:43:21"
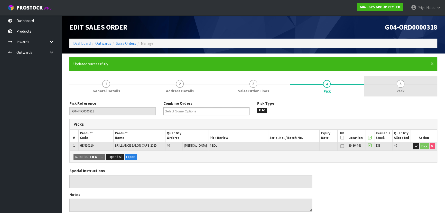
click at [402, 82] on span "5" at bounding box center [400, 84] width 8 height 8
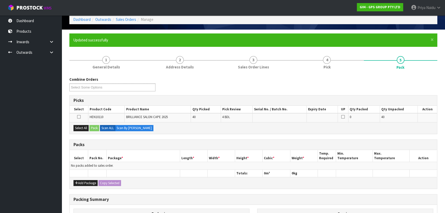
scroll to position [46, 0]
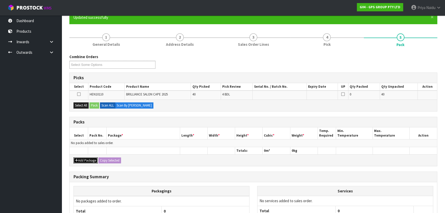
click at [89, 159] on button "Add Package" at bounding box center [85, 160] width 24 height 6
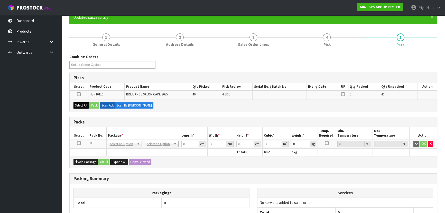
click at [83, 104] on button "Select All" at bounding box center [80, 105] width 15 height 6
click at [94, 104] on button "Pack" at bounding box center [94, 105] width 10 height 6
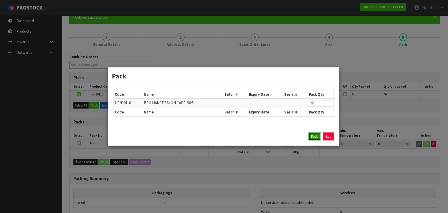
drag, startPoint x: 314, startPoint y: 136, endPoint x: 302, endPoint y: 135, distance: 11.8
click at [315, 136] on button "Pack" at bounding box center [315, 136] width 12 height 8
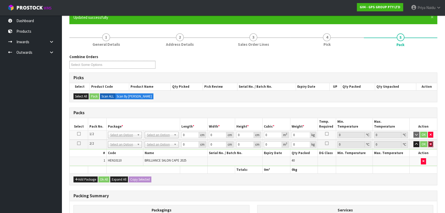
click at [431, 144] on button "button" at bounding box center [430, 144] width 5 height 6
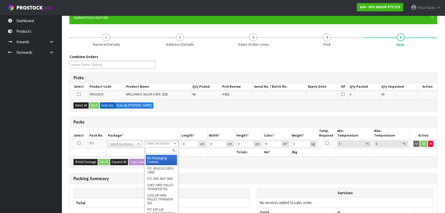
click at [78, 143] on icon at bounding box center [79, 143] width 4 height 0
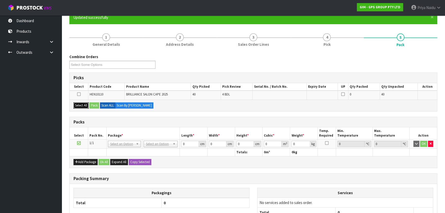
drag, startPoint x: 81, startPoint y: 104, endPoint x: 91, endPoint y: 103, distance: 10.0
click at [84, 103] on button "Select All" at bounding box center [80, 105] width 15 height 6
click at [95, 105] on button "Pack" at bounding box center [94, 105] width 10 height 6
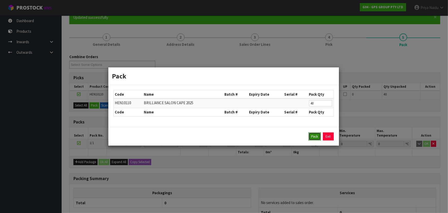
click at [315, 136] on button "Pack" at bounding box center [315, 136] width 12 height 8
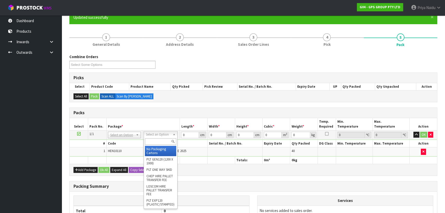
click at [158, 143] on input "text" at bounding box center [160, 141] width 31 height 6
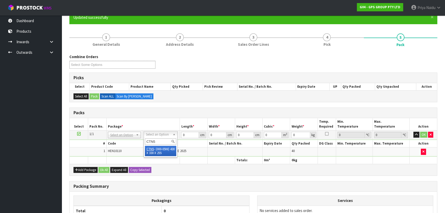
type input "CTN5"
type input "43"
type input "33"
type input "25.5"
type input "0.036185"
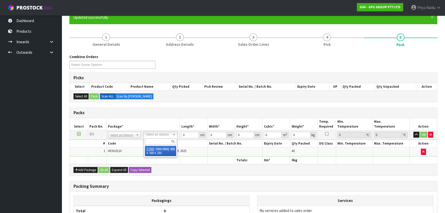
type input "8.8"
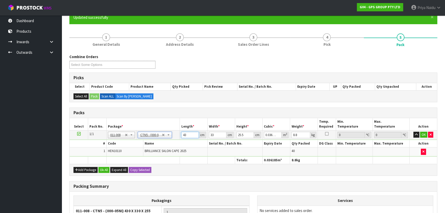
click at [187, 135] on input "43" at bounding box center [189, 134] width 17 height 6
click at [424, 133] on button "OK" at bounding box center [423, 134] width 7 height 6
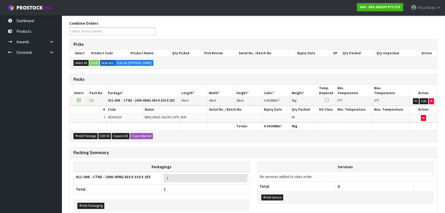
scroll to position [105, 0]
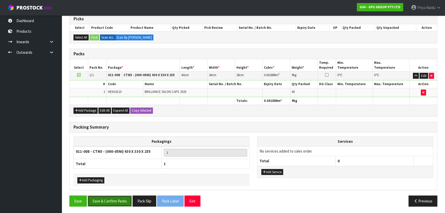
click at [119, 200] on button "Save & Confirm Packs" at bounding box center [110, 200] width 44 height 11
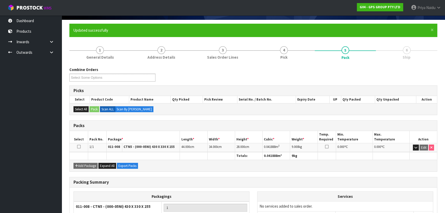
scroll to position [77, 0]
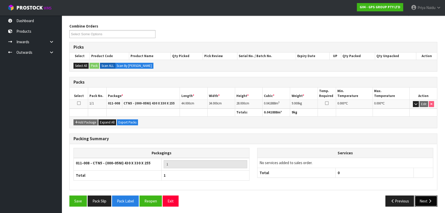
click at [422, 201] on button "Next" at bounding box center [425, 200] width 23 height 11
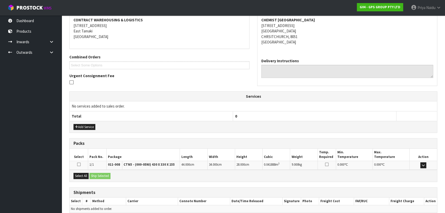
scroll to position [120, 0]
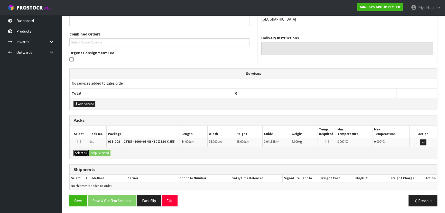
click at [83, 152] on button "Select All" at bounding box center [80, 153] width 15 height 6
click at [109, 152] on button "Ship Selected" at bounding box center [99, 153] width 21 height 6
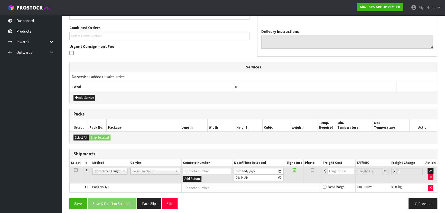
scroll to position [129, 0]
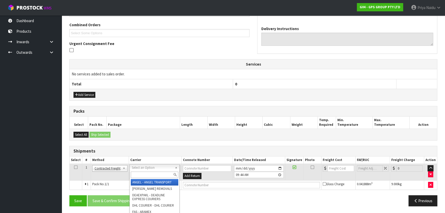
click at [136, 171] on div at bounding box center [155, 174] width 50 height 8
click at [136, 173] on input "text" at bounding box center [155, 174] width 48 height 6
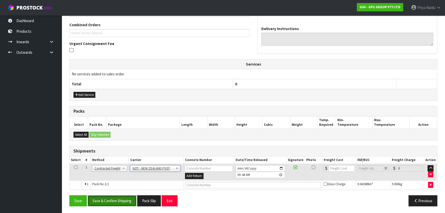
click at [115, 198] on button "Save & Confirm Shipping" at bounding box center [112, 200] width 49 height 11
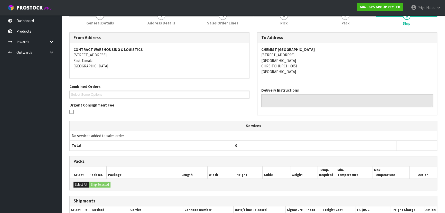
scroll to position [122, 0]
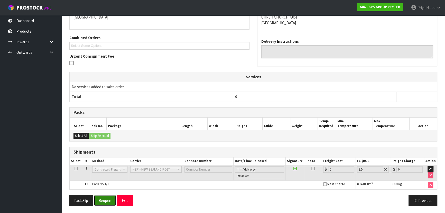
drag, startPoint x: 105, startPoint y: 202, endPoint x: 110, endPoint y: 198, distance: 6.8
click at [105, 202] on button "Reopen" at bounding box center [105, 200] width 22 height 11
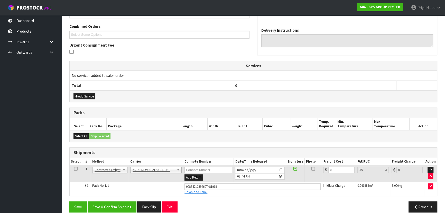
scroll to position [134, 0]
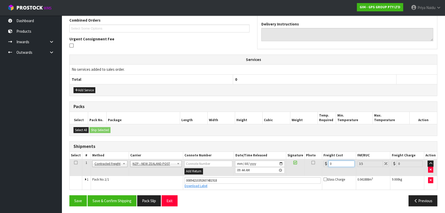
click at [339, 164] on input "0" at bounding box center [341, 163] width 26 height 6
click at [111, 198] on button "Save & Confirm Shipping" at bounding box center [112, 200] width 49 height 11
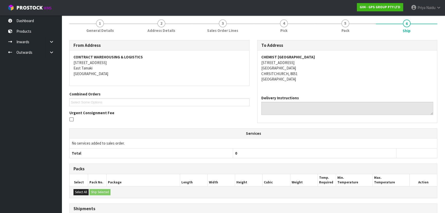
scroll to position [0, 0]
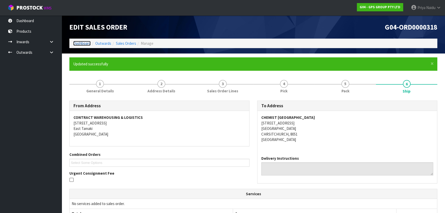
click at [80, 42] on link "Dashboard" at bounding box center [81, 43] width 17 height 5
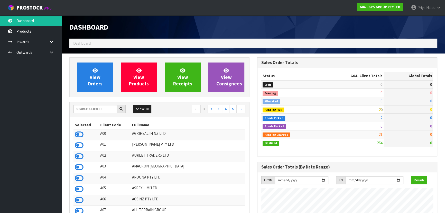
scroll to position [256444, 256570]
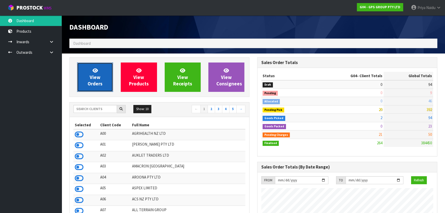
click at [99, 77] on span "View Orders" at bounding box center [95, 76] width 15 height 19
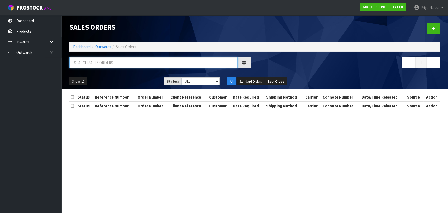
click at [106, 64] on input "text" at bounding box center [153, 62] width 168 height 11
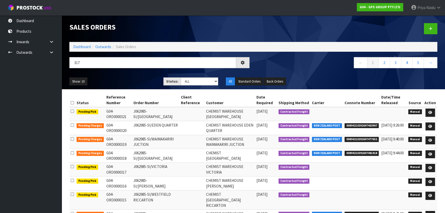
click at [119, 79] on ul "Show: 10 5 10 25 50" at bounding box center [112, 81] width 86 height 8
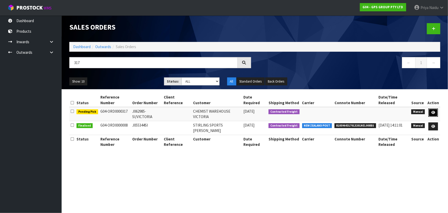
click at [434, 111] on icon at bounding box center [433, 112] width 4 height 3
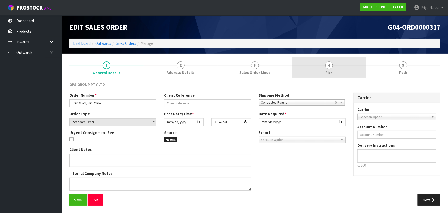
click at [352, 66] on link "4 Pick" at bounding box center [329, 67] width 74 height 20
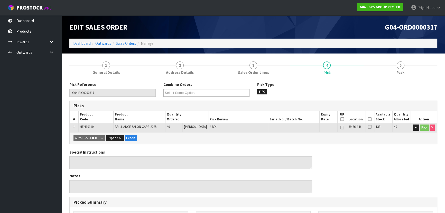
drag, startPoint x: 367, startPoint y: 118, endPoint x: 347, endPoint y: 116, distance: 20.6
click at [368, 119] on icon at bounding box center [370, 119] width 4 height 0
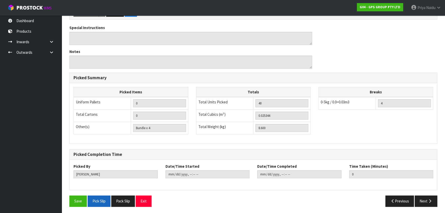
scroll to position [143, 0]
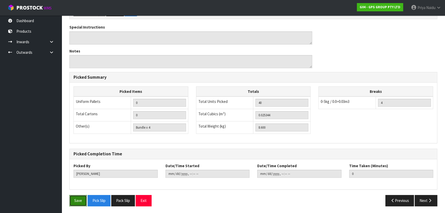
click at [82, 199] on button "Save" at bounding box center [77, 200] width 17 height 11
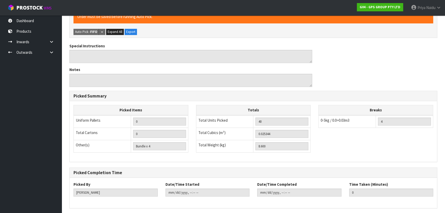
scroll to position [0, 0]
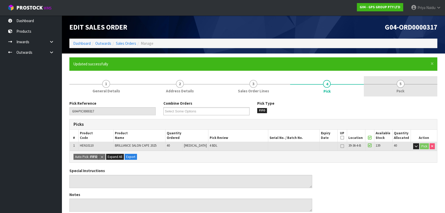
click at [410, 91] on link "5 Pack" at bounding box center [400, 86] width 73 height 20
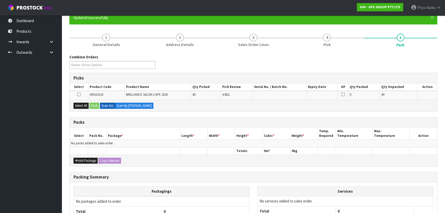
scroll to position [46, 0]
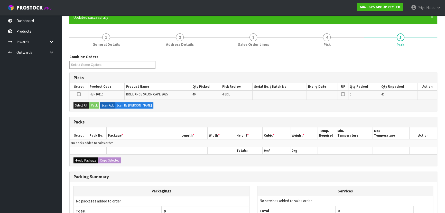
drag, startPoint x: 84, startPoint y: 162, endPoint x: 85, endPoint y: 159, distance: 2.6
click at [84, 161] on button "Add Package" at bounding box center [85, 160] width 24 height 6
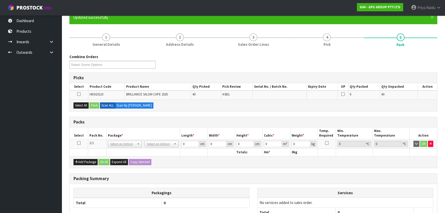
click at [78, 143] on icon at bounding box center [79, 143] width 4 height 0
click at [81, 105] on button "Select All" at bounding box center [80, 105] width 15 height 6
click at [87, 105] on button "Select All" at bounding box center [80, 105] width 15 height 6
click at [91, 105] on button "Pack" at bounding box center [94, 105] width 10 height 6
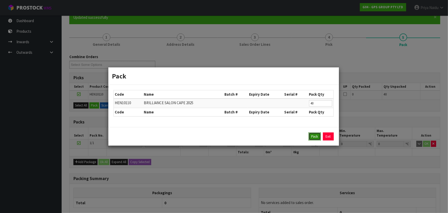
click at [316, 136] on button "Pack" at bounding box center [315, 136] width 12 height 8
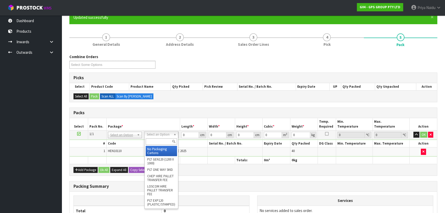
click at [158, 141] on input "text" at bounding box center [161, 141] width 31 height 6
click at [159, 141] on input "CTN" at bounding box center [161, 141] width 31 height 6
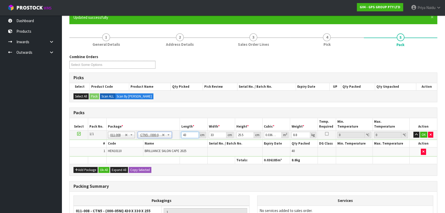
click at [187, 135] on input "43" at bounding box center [189, 134] width 17 height 6
click at [421, 131] on button "OK" at bounding box center [423, 134] width 7 height 6
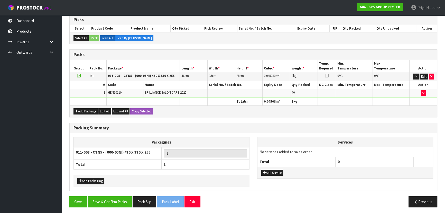
scroll to position [105, 0]
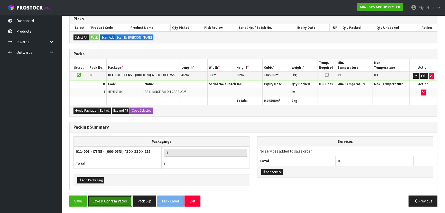
click at [118, 200] on button "Save & Confirm Packs" at bounding box center [110, 200] width 44 height 11
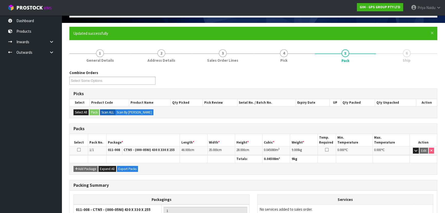
scroll to position [77, 0]
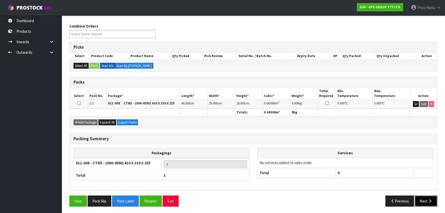
click at [422, 199] on button "Next" at bounding box center [425, 200] width 23 height 11
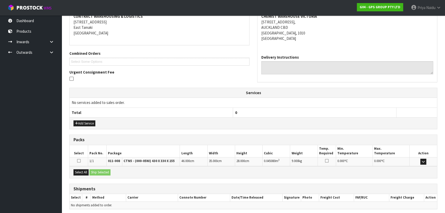
scroll to position [120, 0]
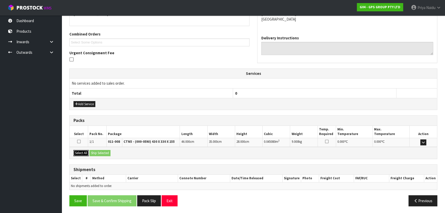
drag, startPoint x: 84, startPoint y: 152, endPoint x: 100, endPoint y: 151, distance: 16.2
click at [84, 152] on button "Select All" at bounding box center [80, 153] width 15 height 6
drag, startPoint x: 101, startPoint y: 151, endPoint x: 122, endPoint y: 154, distance: 21.7
click at [102, 151] on button "Ship Selected" at bounding box center [99, 153] width 21 height 6
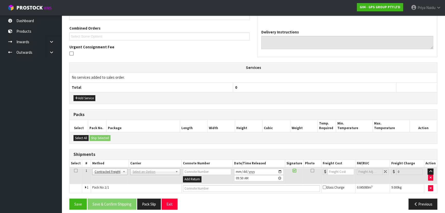
scroll to position [129, 0]
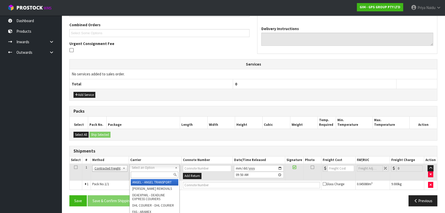
click at [138, 175] on input "text" at bounding box center [155, 174] width 48 height 6
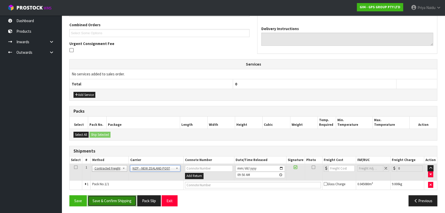
click at [113, 197] on button "Save & Confirm Shipping" at bounding box center [112, 200] width 49 height 11
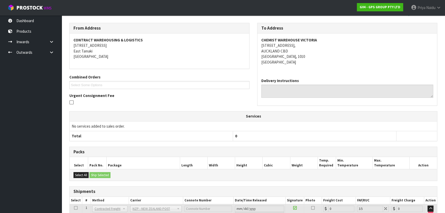
scroll to position [122, 0]
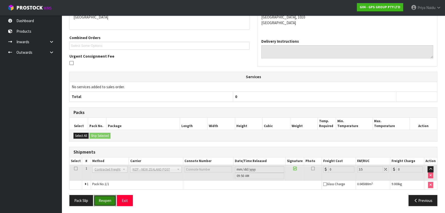
drag, startPoint x: 106, startPoint y: 197, endPoint x: 107, endPoint y: 192, distance: 5.2
click at [106, 197] on button "Reopen" at bounding box center [105, 200] width 22 height 11
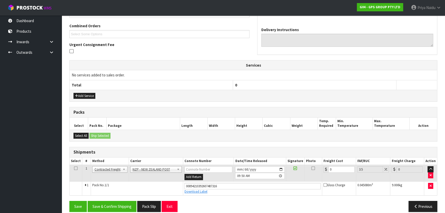
scroll to position [134, 0]
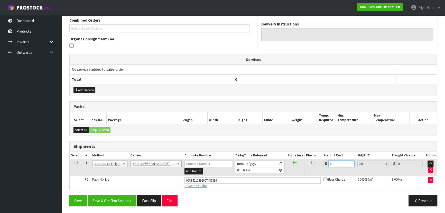
click at [337, 162] on input "0" at bounding box center [341, 163] width 26 height 6
click at [115, 197] on button "Save & Confirm Shipping" at bounding box center [112, 200] width 49 height 11
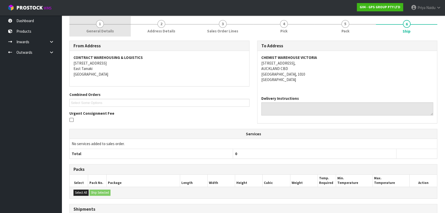
scroll to position [0, 0]
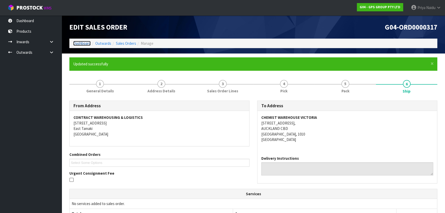
click at [86, 43] on link "Dashboard" at bounding box center [81, 43] width 17 height 5
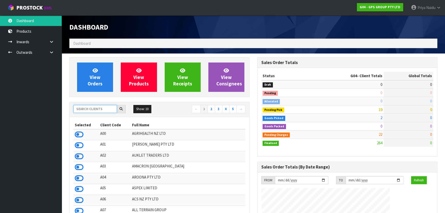
click at [94, 110] on input "text" at bounding box center [94, 109] width 43 height 8
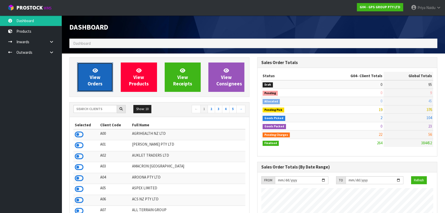
click at [90, 81] on span "View Orders" at bounding box center [95, 76] width 15 height 19
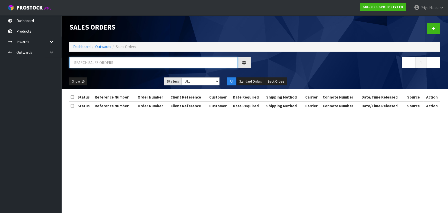
click at [103, 62] on input "text" at bounding box center [153, 62] width 168 height 11
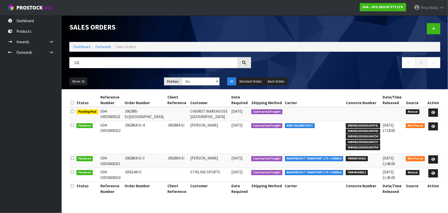
click at [120, 82] on ul "Show: 10 5 10 25 50" at bounding box center [112, 81] width 87 height 8
click at [434, 111] on icon at bounding box center [433, 112] width 4 height 3
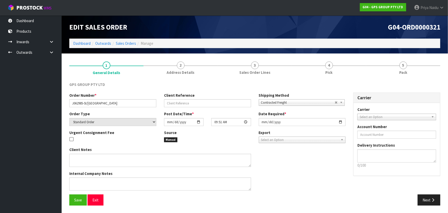
click at [357, 64] on link "4 Pick" at bounding box center [329, 67] width 74 height 20
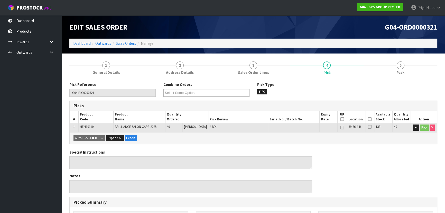
click at [369, 118] on th "Picked" at bounding box center [369, 117] width 9 height 12
click at [368, 119] on icon at bounding box center [370, 119] width 4 height 0
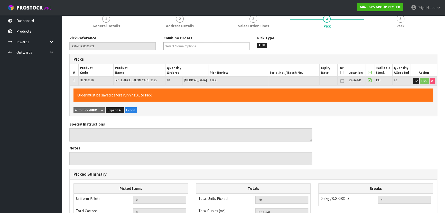
scroll to position [143, 0]
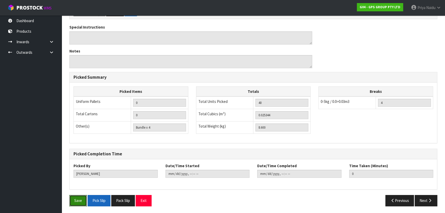
click at [74, 201] on button "Save" at bounding box center [77, 200] width 17 height 11
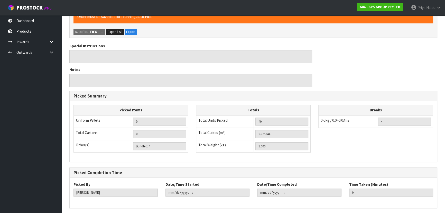
scroll to position [0, 0]
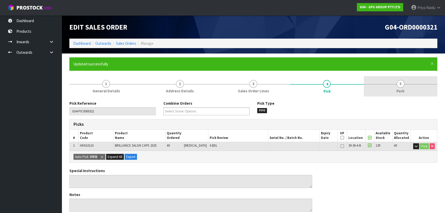
click at [401, 89] on span "Pack" at bounding box center [400, 90] width 8 height 5
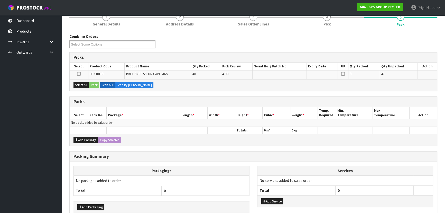
scroll to position [94, 0]
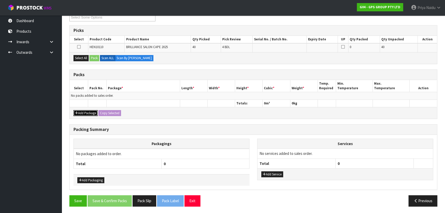
click at [90, 112] on button "Add Package" at bounding box center [85, 113] width 24 height 6
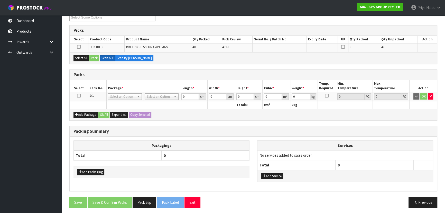
click at [78, 96] on icon at bounding box center [79, 96] width 4 height 0
click at [82, 57] on button "Select All" at bounding box center [80, 58] width 15 height 6
click at [95, 56] on button "Pack" at bounding box center [94, 58] width 10 height 6
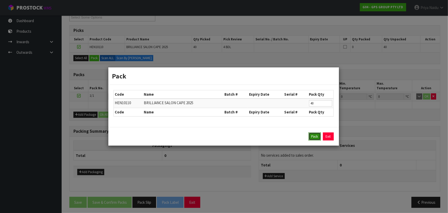
click at [311, 138] on button "Pack" at bounding box center [315, 136] width 12 height 8
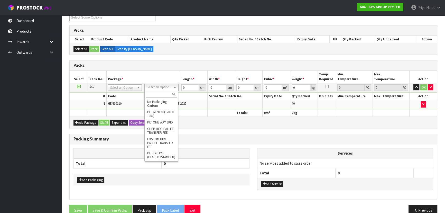
click at [157, 95] on input "text" at bounding box center [161, 94] width 31 height 6
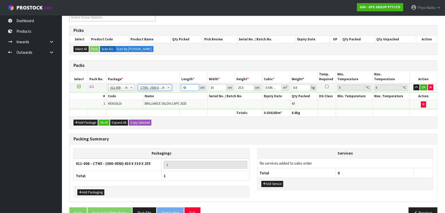
click at [188, 86] on input "43" at bounding box center [189, 87] width 17 height 6
click at [422, 87] on button "OK" at bounding box center [423, 87] width 7 height 6
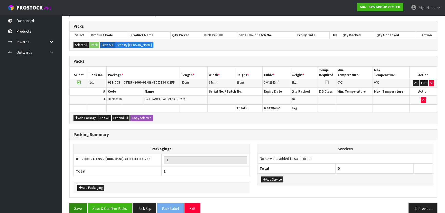
scroll to position [105, 0]
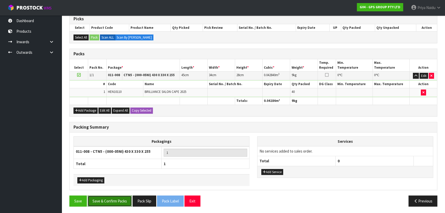
click at [113, 195] on button "Save & Confirm Packs" at bounding box center [110, 200] width 44 height 11
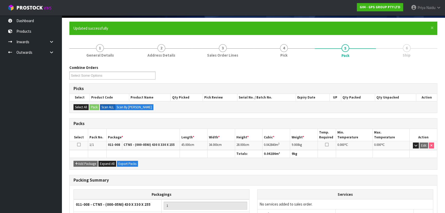
scroll to position [77, 0]
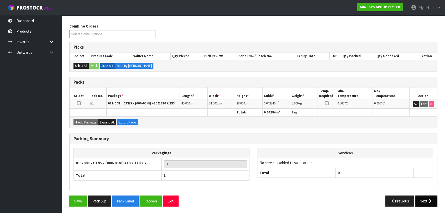
click at [425, 197] on button "Next" at bounding box center [425, 200] width 23 height 11
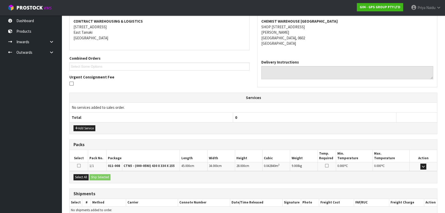
scroll to position [120, 0]
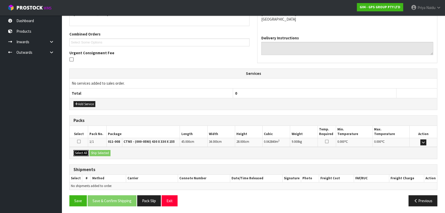
drag, startPoint x: 84, startPoint y: 151, endPoint x: 99, endPoint y: 152, distance: 14.4
click at [84, 151] on button "Select All" at bounding box center [80, 153] width 15 height 6
drag, startPoint x: 99, startPoint y: 152, endPoint x: 103, endPoint y: 152, distance: 4.6
click at [100, 152] on button "Ship Selected" at bounding box center [99, 153] width 21 height 6
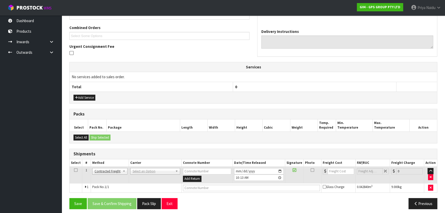
scroll to position [129, 0]
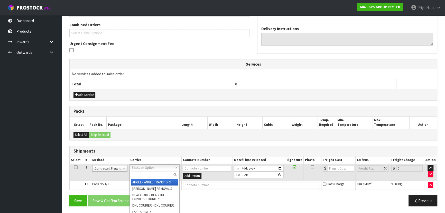
click at [138, 175] on input "text" at bounding box center [155, 174] width 48 height 6
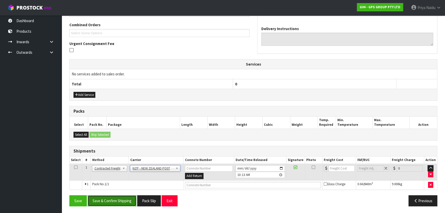
click at [113, 197] on button "Save & Confirm Shipping" at bounding box center [112, 200] width 49 height 11
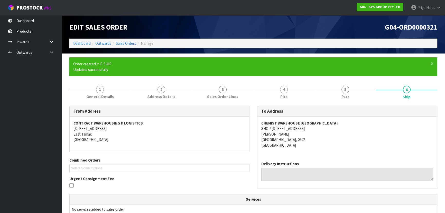
scroll to position [122, 0]
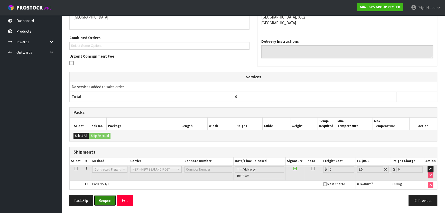
drag, startPoint x: 109, startPoint y: 199, endPoint x: 111, endPoint y: 193, distance: 6.4
click at [109, 198] on button "Reopen" at bounding box center [105, 200] width 22 height 11
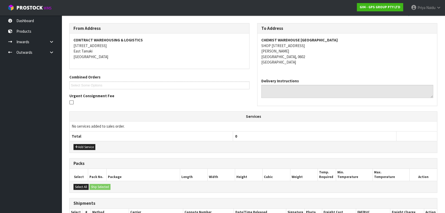
scroll to position [134, 0]
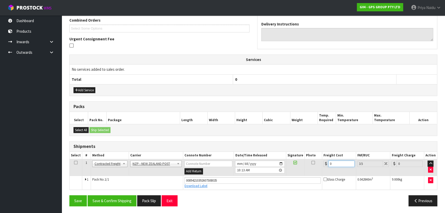
click at [333, 162] on input "0" at bounding box center [341, 163] width 26 height 6
click at [116, 196] on button "Save & Confirm Shipping" at bounding box center [112, 200] width 49 height 11
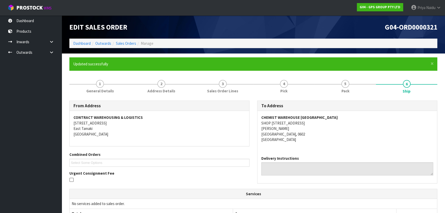
scroll to position [120, 0]
